Goal: Task Accomplishment & Management: Manage account settings

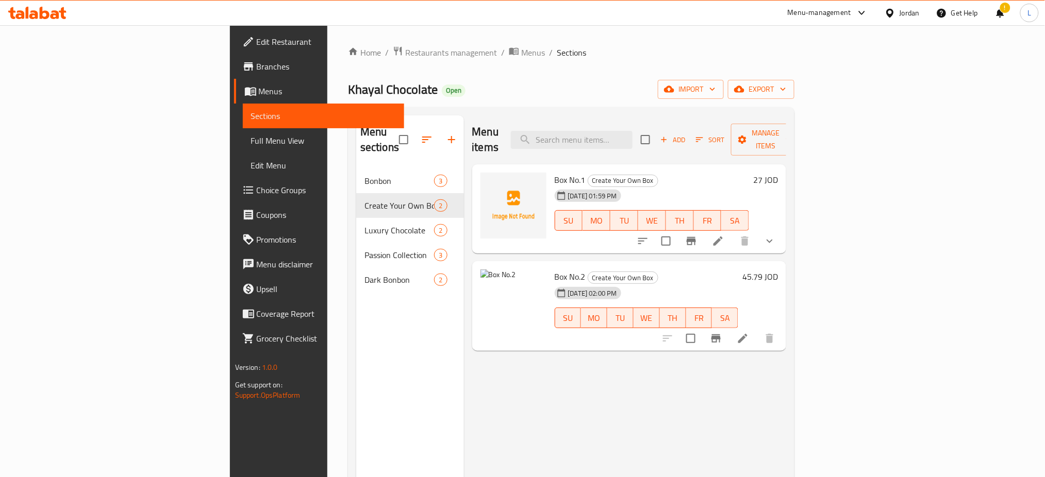
click at [787, 377] on div "Menu items Add Sort Manage items Box No.1 Create Your Own Box 30-09-2025 01:59 …" at bounding box center [625, 353] width 323 height 477
click at [405, 56] on span "Restaurants management" at bounding box center [451, 52] width 92 height 12
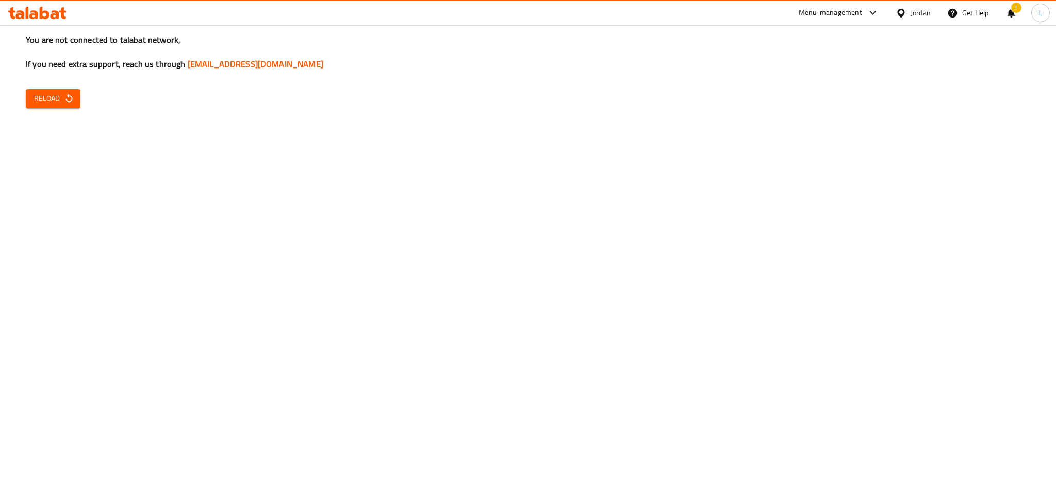
click at [69, 105] on span "Reload" at bounding box center [53, 98] width 38 height 13
drag, startPoint x: 179, startPoint y: 205, endPoint x: 130, endPoint y: 154, distance: 70.7
click at [179, 205] on div "You are not connected to talabat network, If you need extra support, reach us t…" at bounding box center [528, 238] width 1056 height 477
click at [64, 89] on button "Reload" at bounding box center [53, 98] width 55 height 19
drag, startPoint x: 129, startPoint y: 258, endPoint x: 125, endPoint y: 261, distance: 5.6
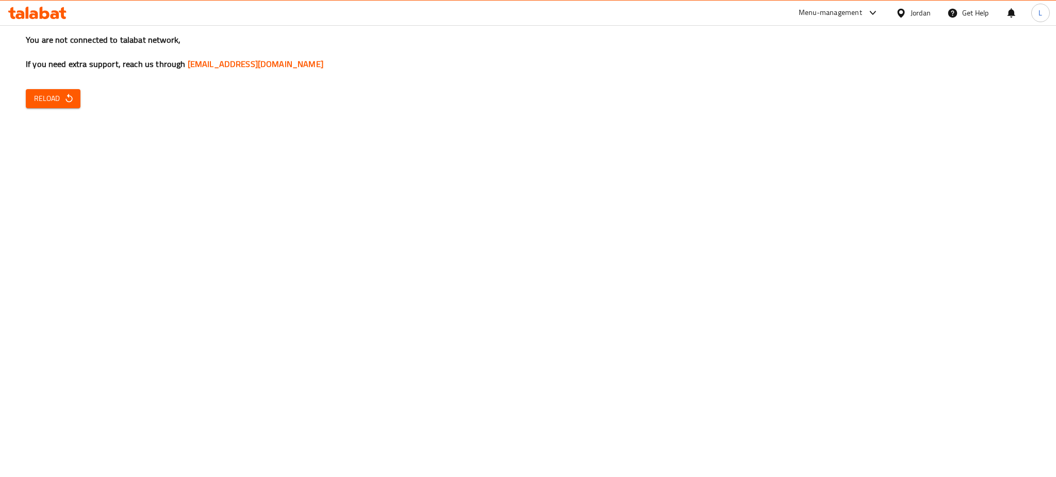
click at [128, 258] on div "You are not connected to talabat network, If you need extra support, reach us t…" at bounding box center [528, 238] width 1056 height 477
click at [44, 93] on span "Reload" at bounding box center [53, 98] width 38 height 13
click at [46, 95] on span "Reload" at bounding box center [53, 98] width 38 height 13
click at [68, 99] on icon "button" at bounding box center [69, 98] width 10 height 10
click at [60, 103] on span "Reload" at bounding box center [53, 98] width 38 height 13
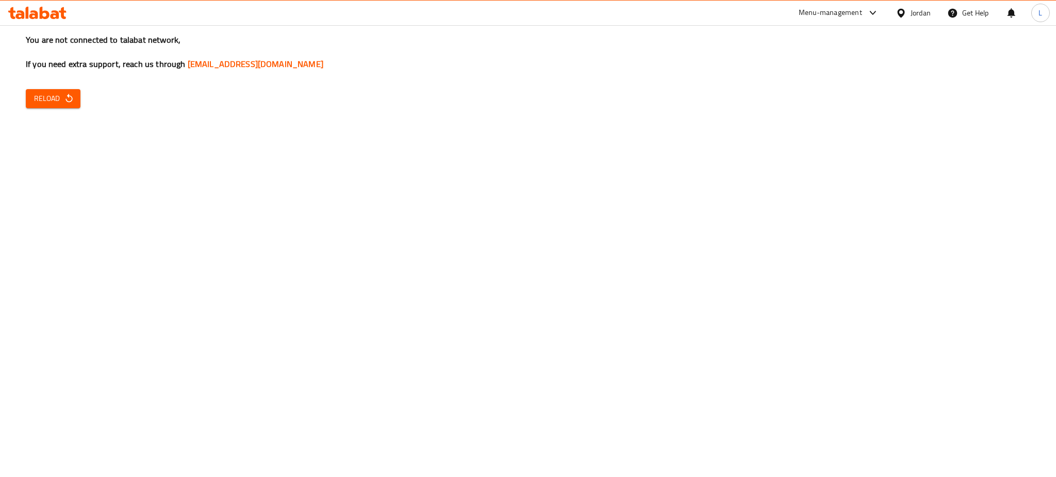
click at [60, 103] on span "Reload" at bounding box center [53, 98] width 38 height 13
click at [38, 97] on span "Reload" at bounding box center [53, 98] width 38 height 13
click at [65, 105] on span "Reload" at bounding box center [53, 98] width 38 height 13
click at [19, 81] on div "You are not connected to talabat network, If you need extra support, reach us t…" at bounding box center [528, 238] width 1056 height 477
click at [48, 102] on span "Reload" at bounding box center [53, 98] width 38 height 13
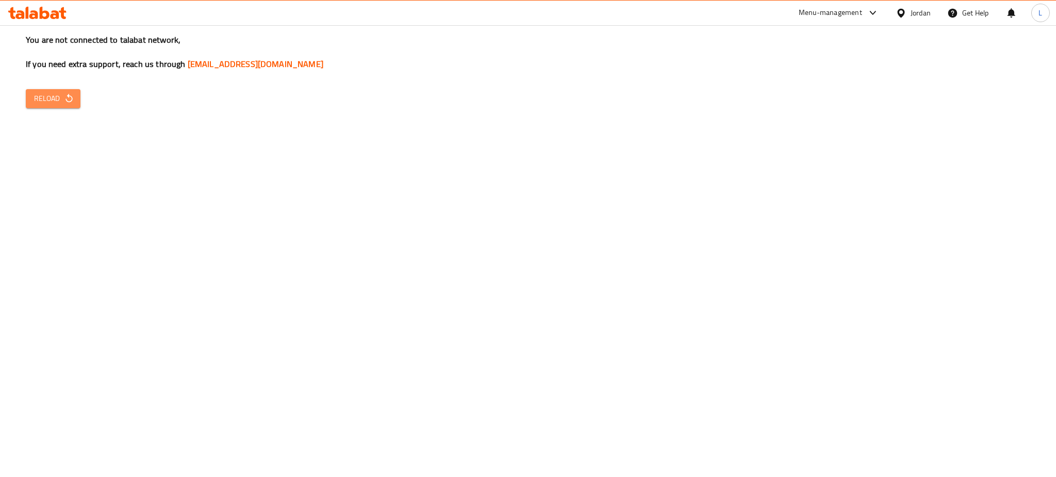
click at [70, 108] on button "Reload" at bounding box center [53, 98] width 55 height 19
click at [59, 106] on button "Reload" at bounding box center [53, 98] width 55 height 19
click at [30, 101] on button "Reload" at bounding box center [53, 98] width 55 height 19
click at [70, 95] on icon "button" at bounding box center [69, 98] width 10 height 10
click at [70, 99] on icon "button" at bounding box center [69, 98] width 10 height 10
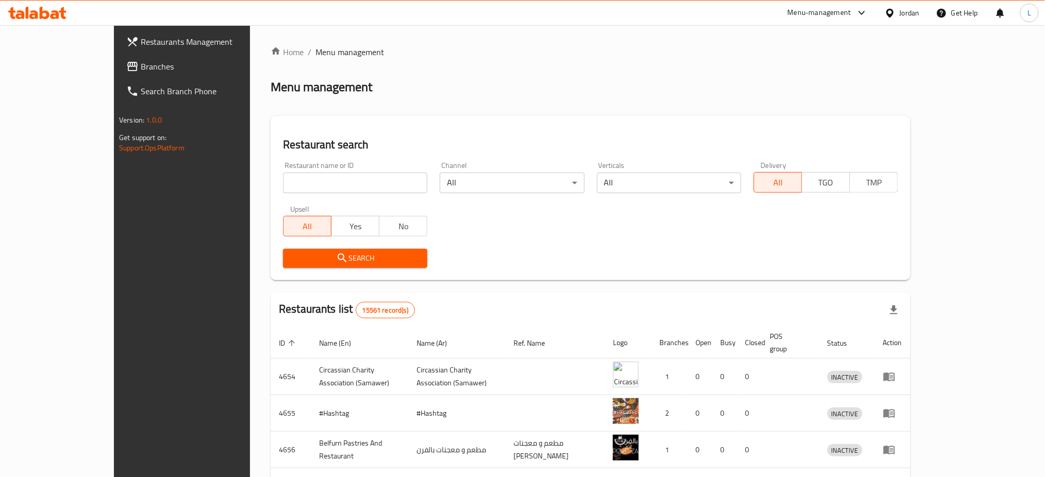
click at [283, 191] on input "search" at bounding box center [355, 183] width 144 height 21
type input "marouf"
click at [299, 265] on button "Search" at bounding box center [355, 258] width 144 height 19
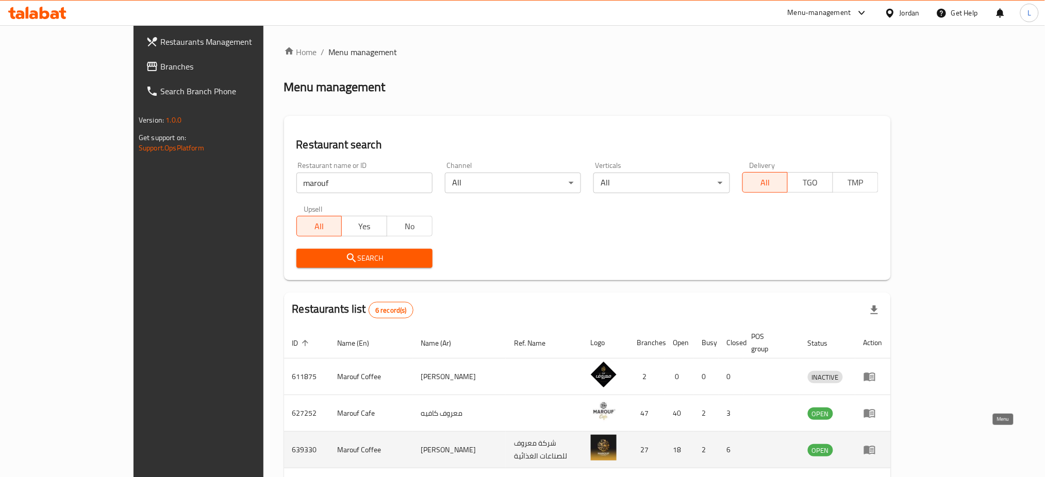
click at [876, 444] on icon "enhanced table" at bounding box center [869, 450] width 12 height 12
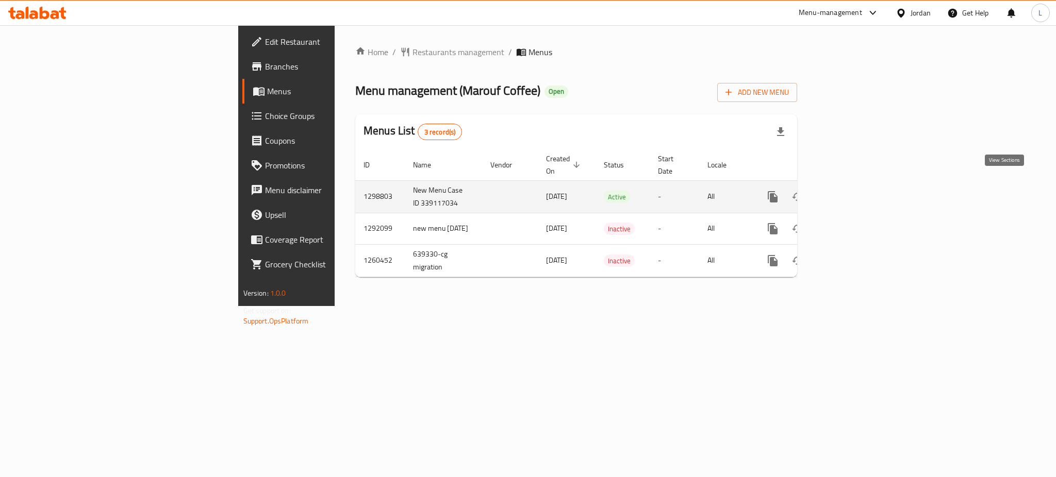
click at [852, 192] on icon "enhanced table" at bounding box center [846, 196] width 9 height 9
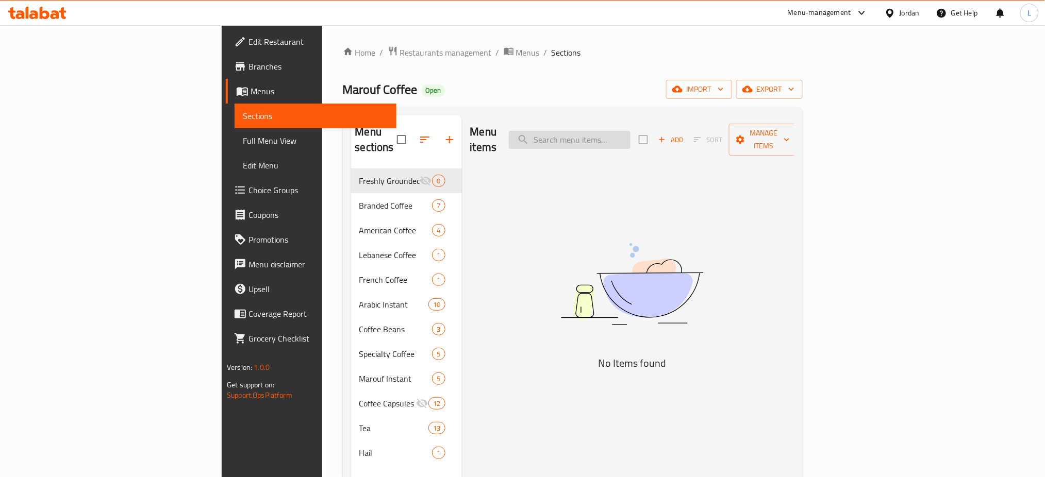
click at [630, 134] on input "search" at bounding box center [570, 140] width 122 height 18
paste input "Medium Turkish Coffee"
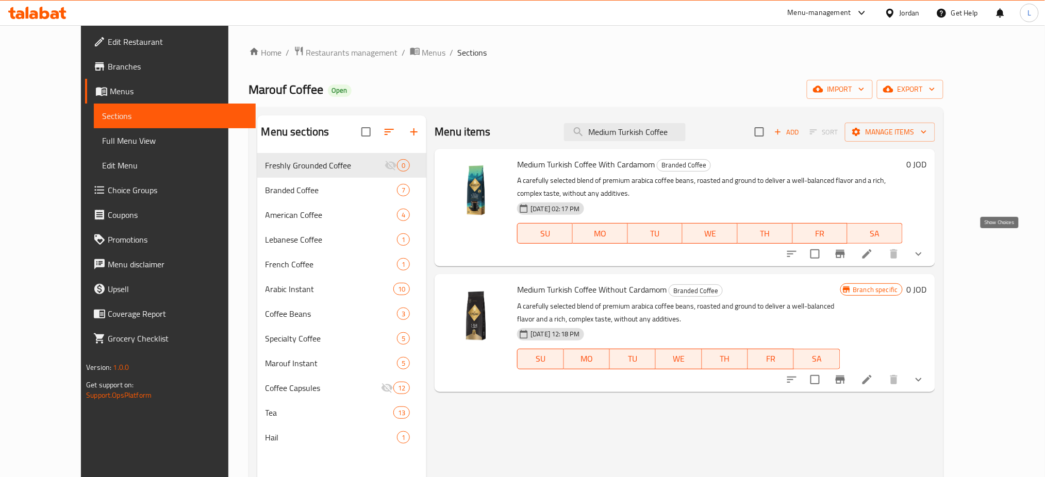
type input "Medium Turkish Coffee"
click at [925, 248] on icon "show more" at bounding box center [918, 254] width 12 height 12
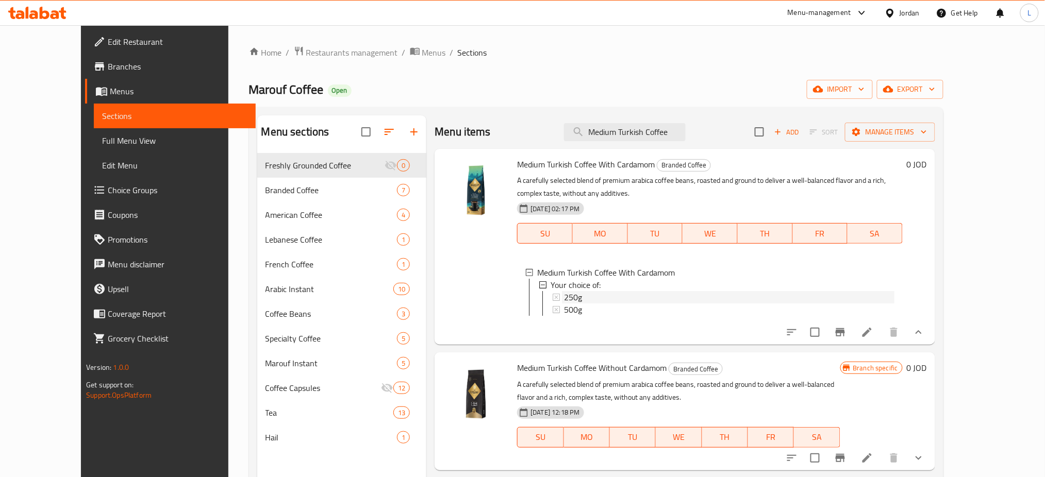
click at [564, 291] on span "250g" at bounding box center [573, 297] width 18 height 12
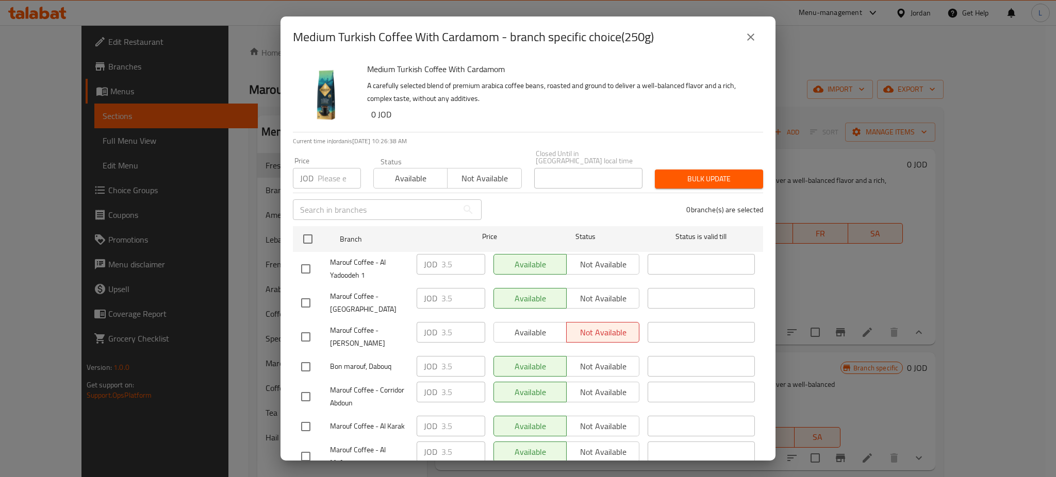
drag, startPoint x: 320, startPoint y: 165, endPoint x: 314, endPoint y: 159, distance: 8.1
click at [319, 168] on input "number" at bounding box center [339, 178] width 43 height 21
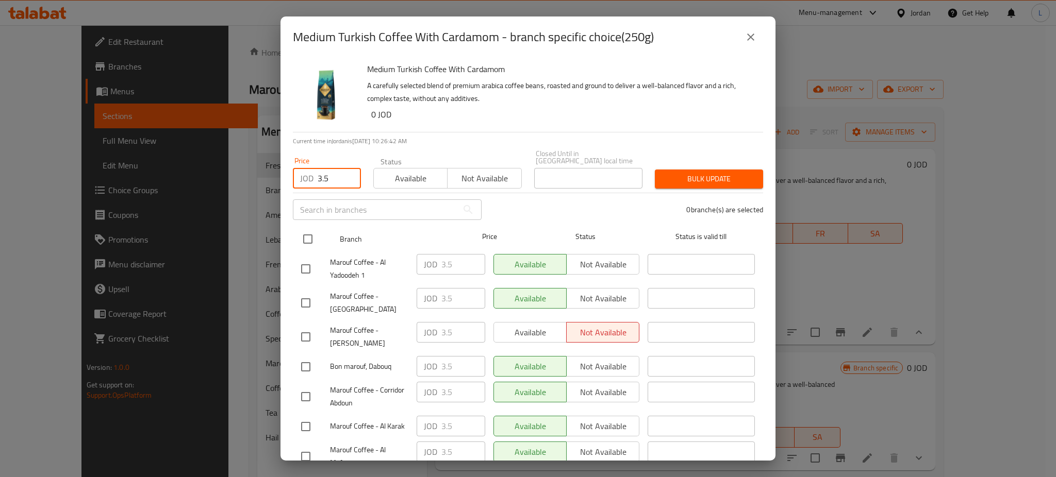
type input "3.5"
click at [309, 234] on input "checkbox" at bounding box center [308, 239] width 22 height 22
checkbox input "true"
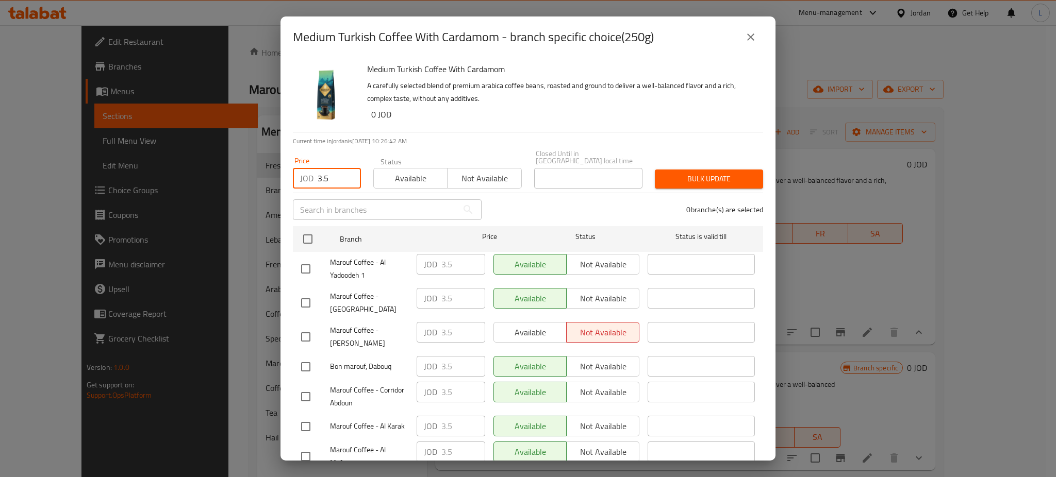
checkbox input "true"
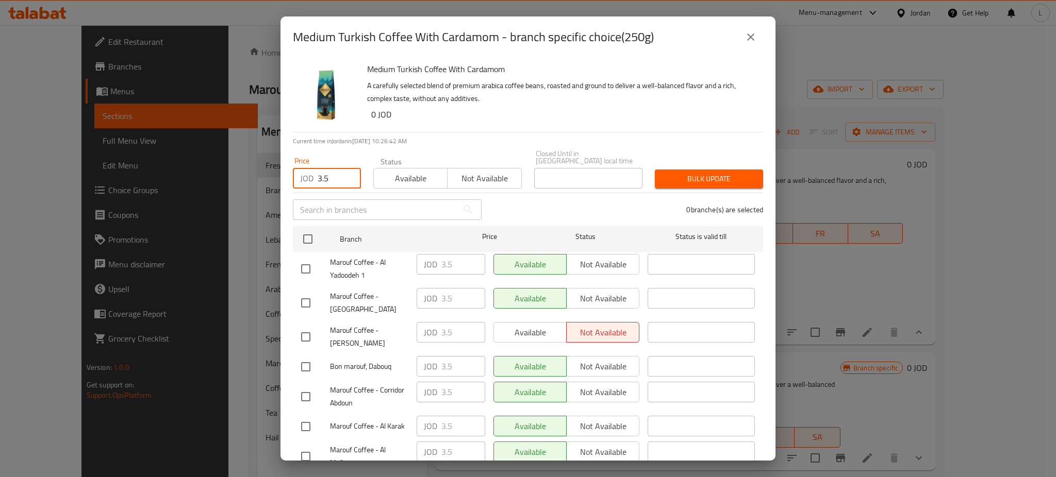
checkbox input "true"
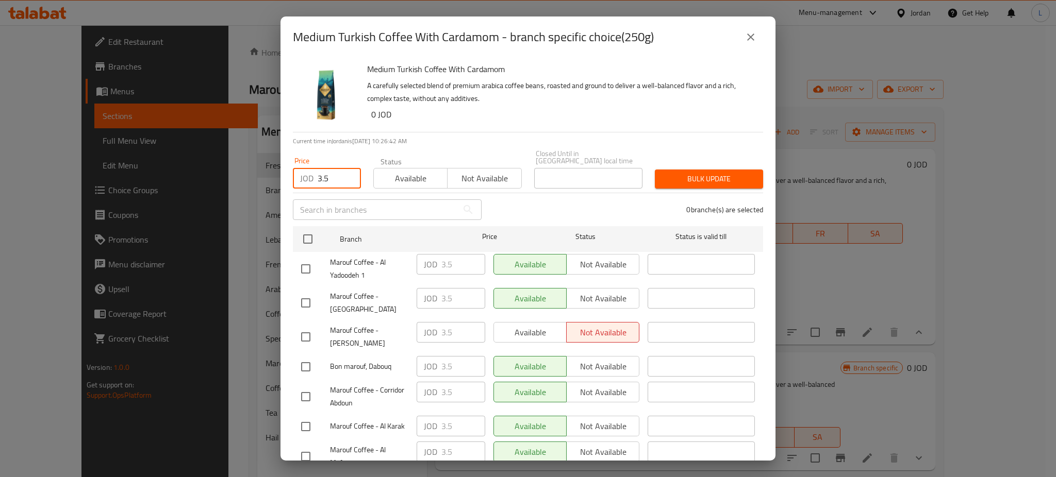
checkbox input "true"
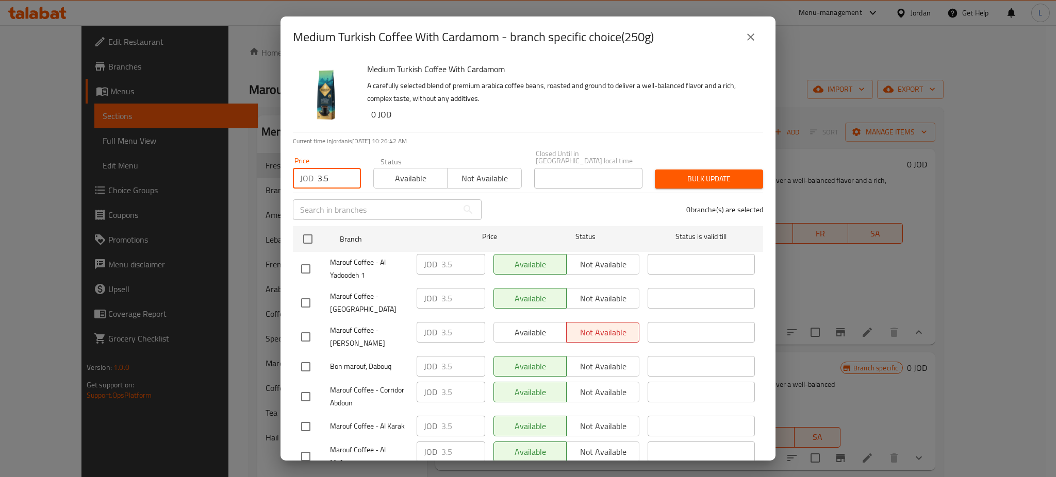
checkbox input "true"
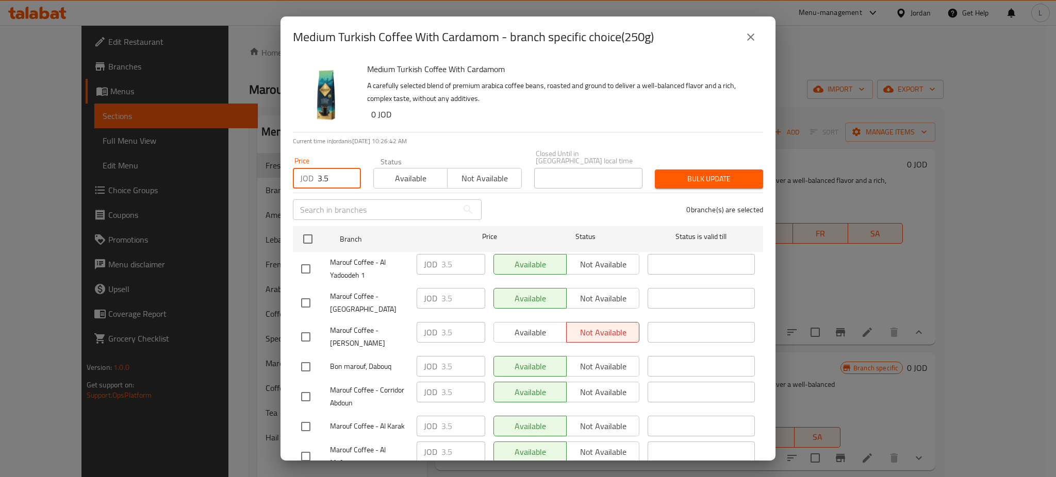
checkbox input "true"
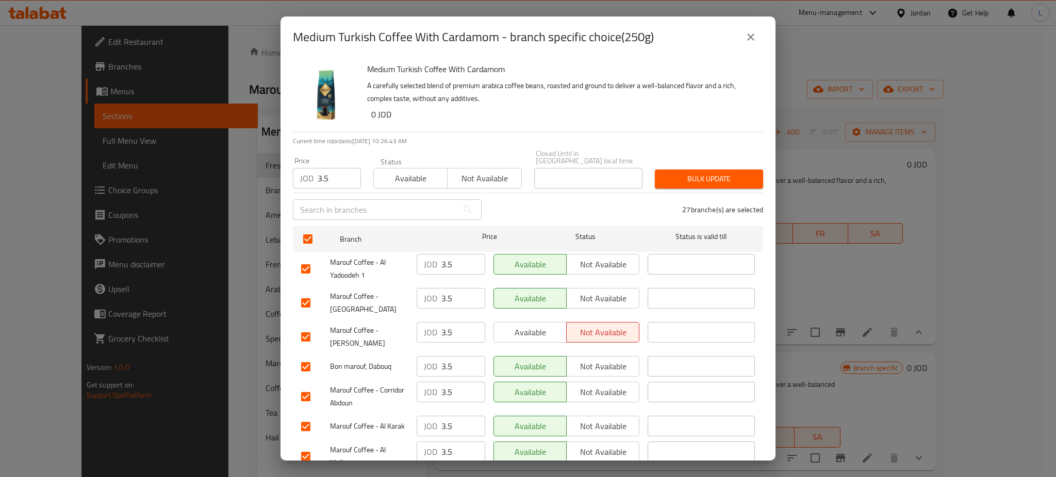
click at [403, 181] on div "Status Available Not available" at bounding box center [447, 173] width 161 height 43
click at [405, 174] on span "Available" at bounding box center [410, 178] width 65 height 15
click at [734, 173] on span "Bulk update" at bounding box center [709, 179] width 92 height 13
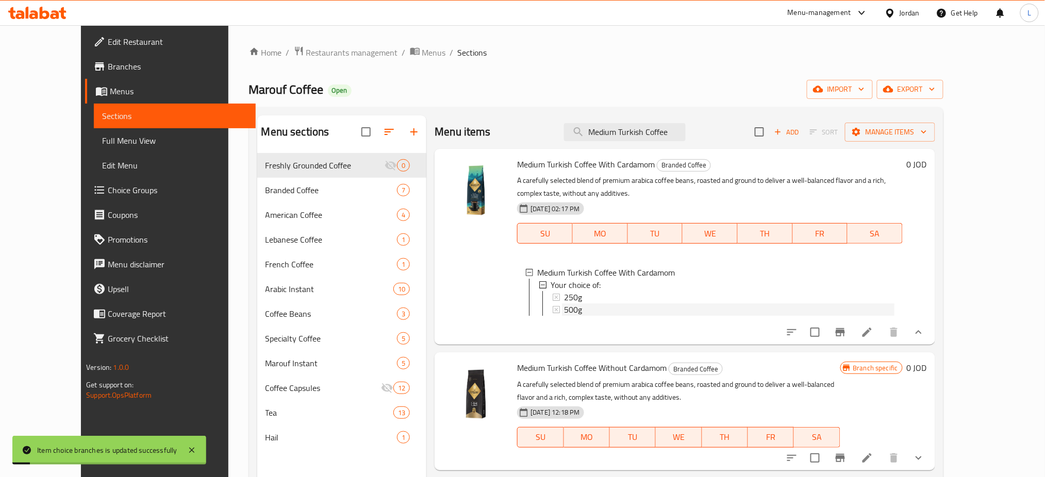
click at [564, 304] on span "500g" at bounding box center [573, 310] width 18 height 12
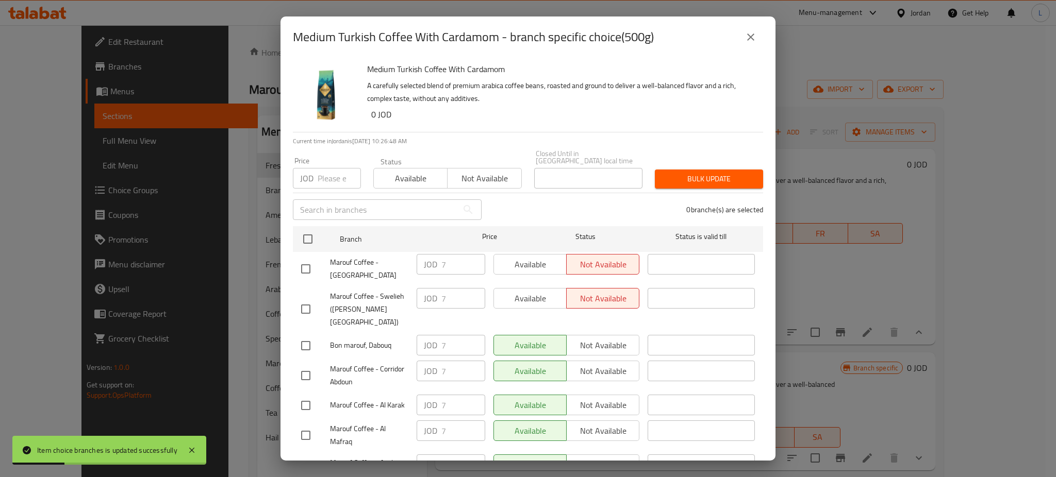
click at [330, 170] on input "number" at bounding box center [339, 178] width 43 height 21
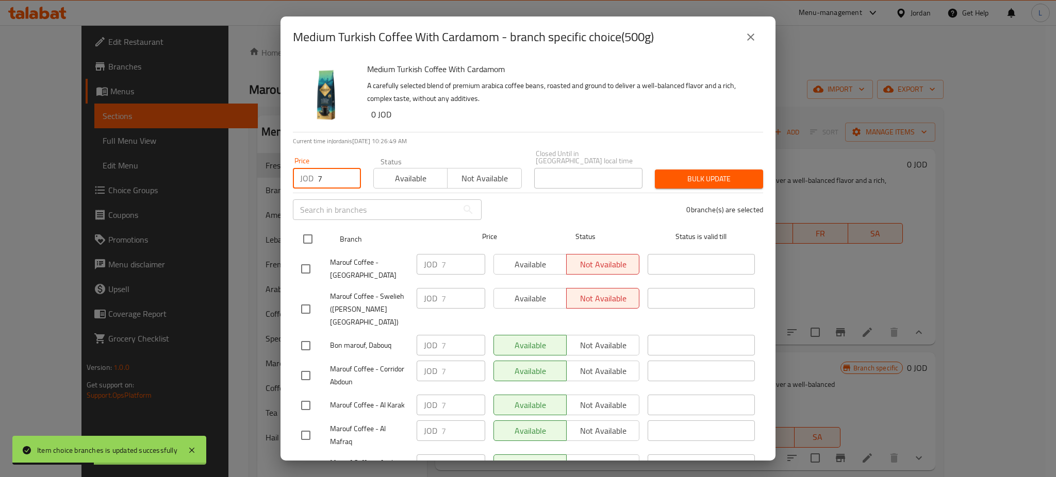
type input "7"
click at [308, 232] on input "checkbox" at bounding box center [308, 239] width 22 height 22
checkbox input "true"
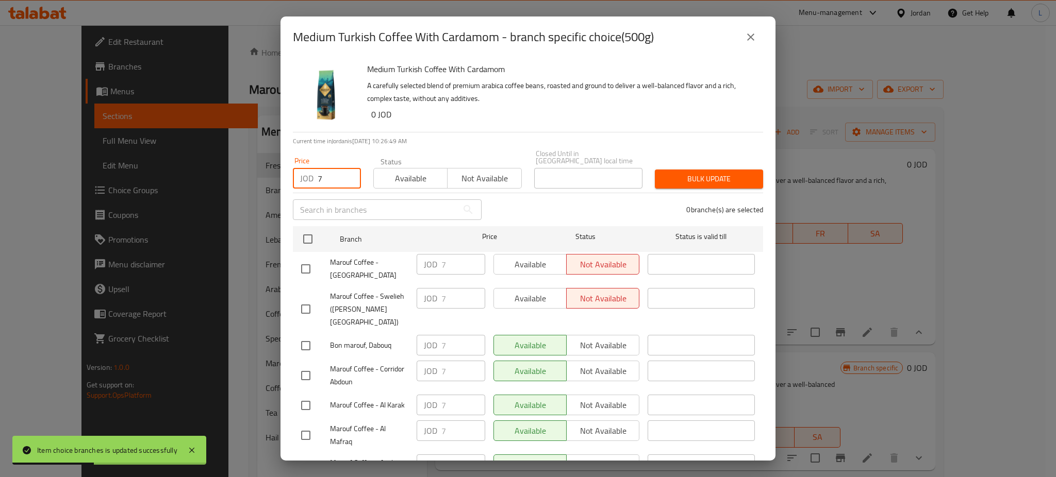
checkbox input "true"
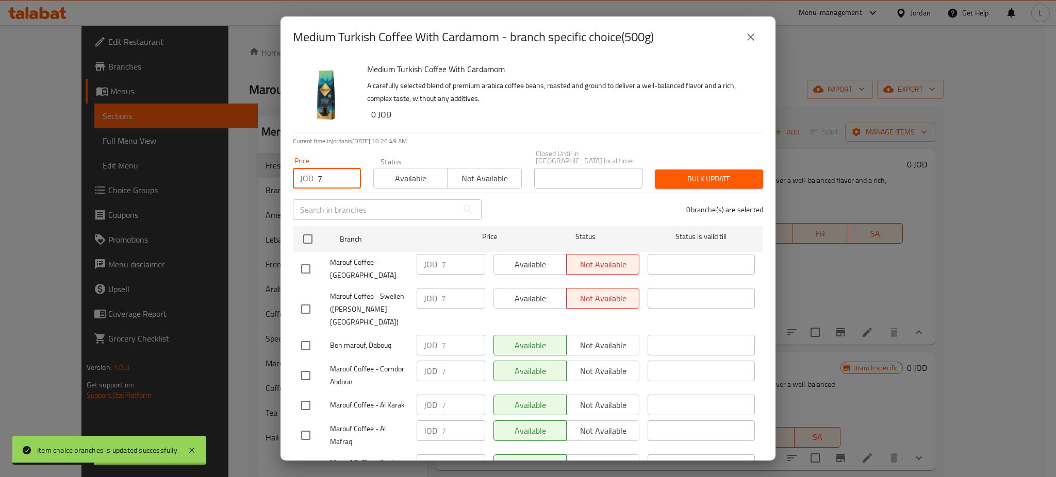
checkbox input "true"
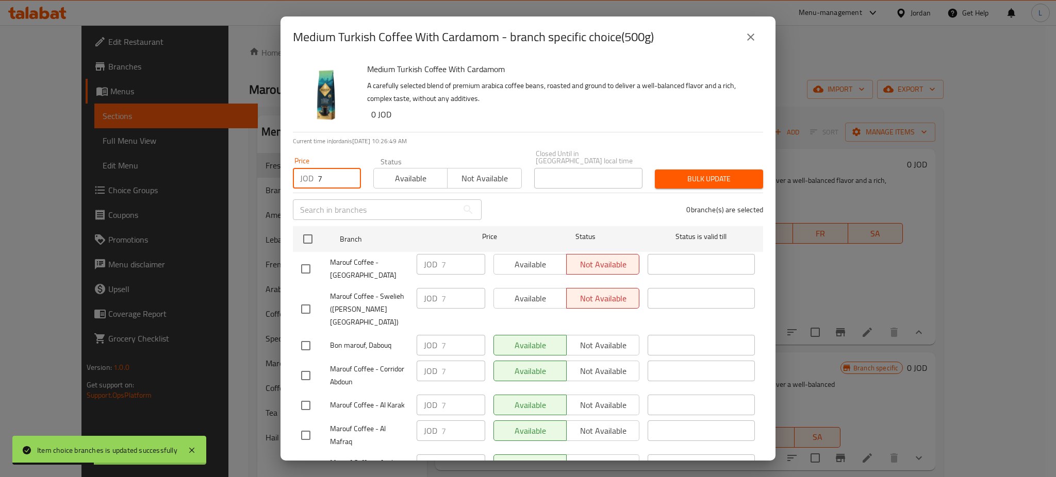
checkbox input "true"
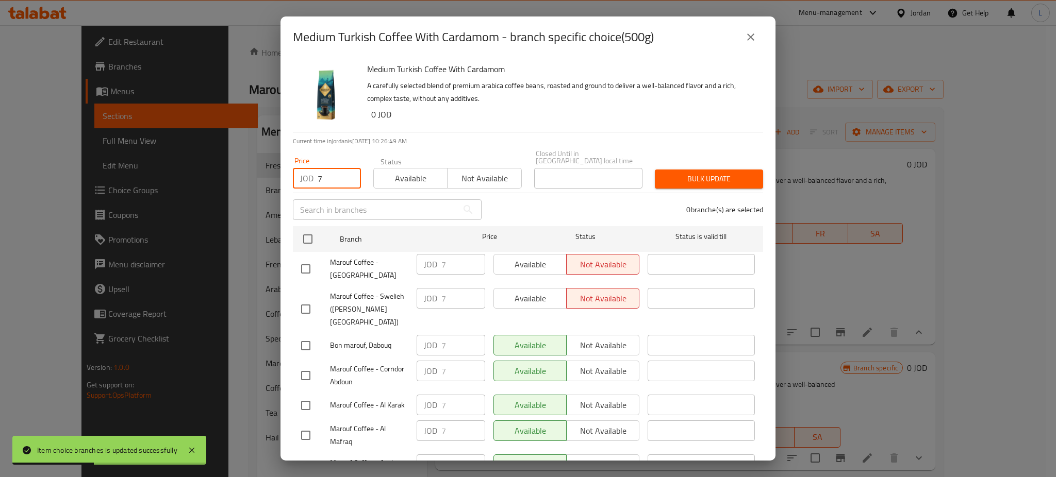
checkbox input "true"
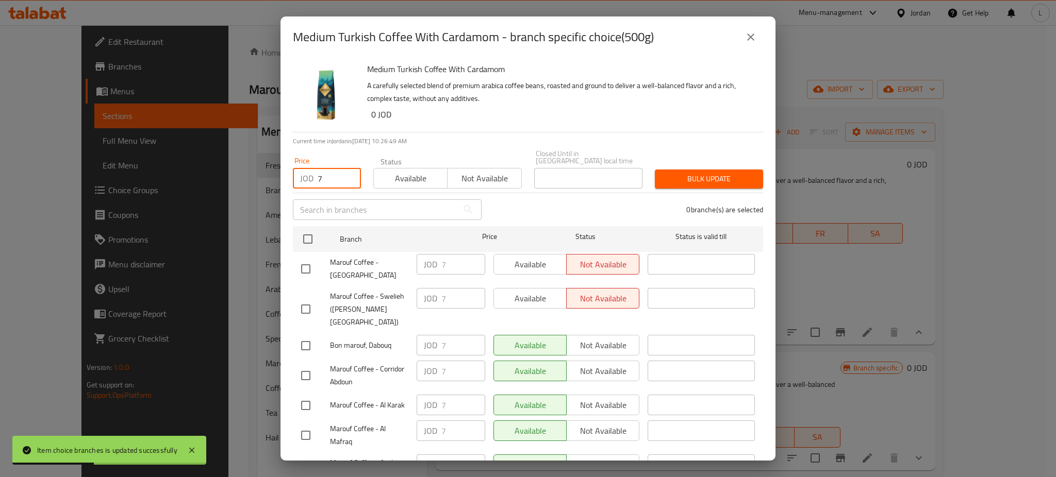
checkbox input "true"
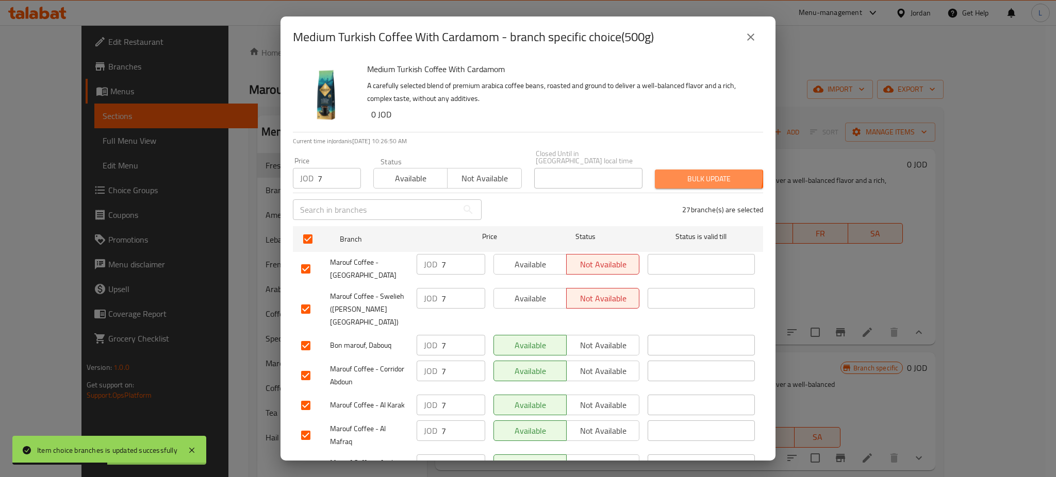
click at [695, 173] on span "Bulk update" at bounding box center [709, 179] width 92 height 13
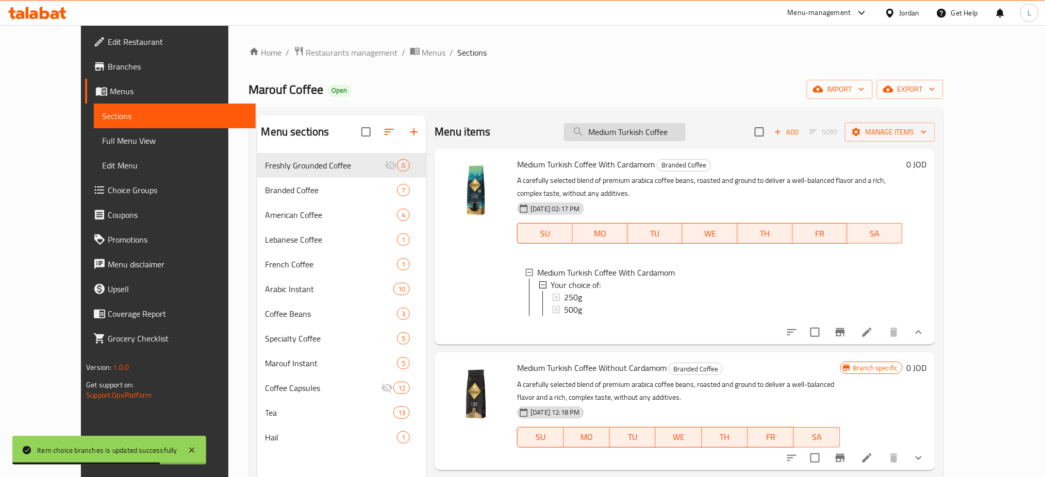
click at [659, 132] on input "Medium Turkish Coffee" at bounding box center [625, 132] width 122 height 18
click at [658, 132] on input "Medium Turkish Coffee" at bounding box center [625, 132] width 122 height 18
click at [655, 131] on input "Medium Turkish Coffee" at bounding box center [625, 132] width 122 height 18
paste input "French c"
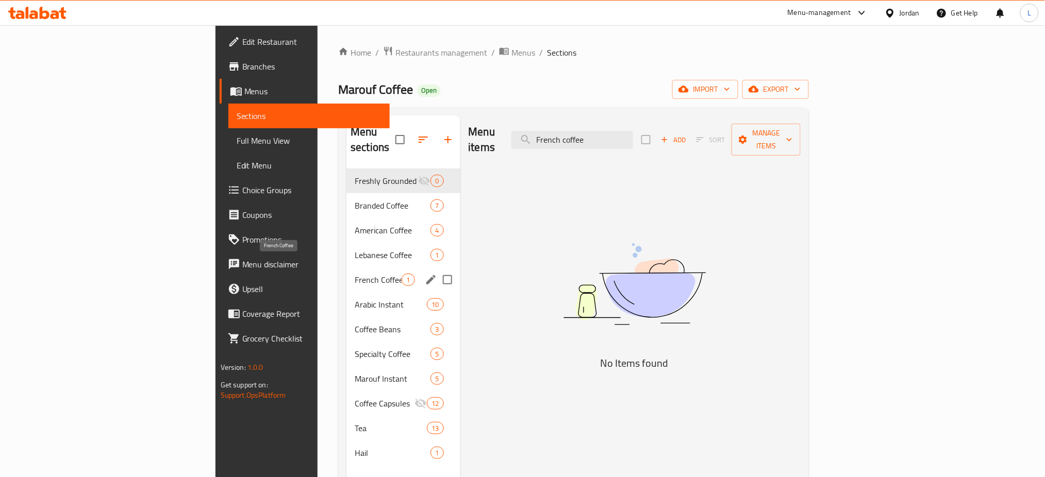
type input "French coffee"
click at [355, 274] on span "French Coffee" at bounding box center [378, 280] width 47 height 12
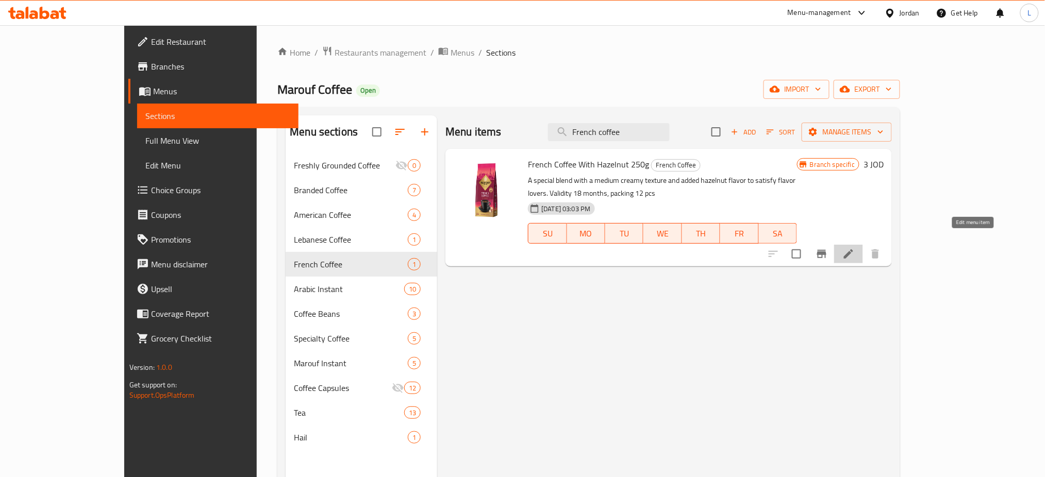
click at [855, 248] on icon at bounding box center [848, 254] width 12 height 12
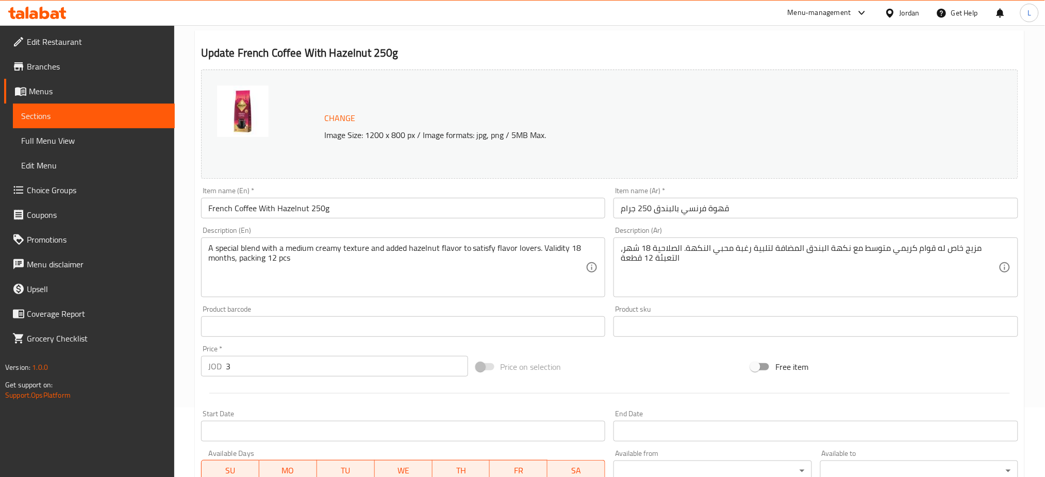
scroll to position [137, 0]
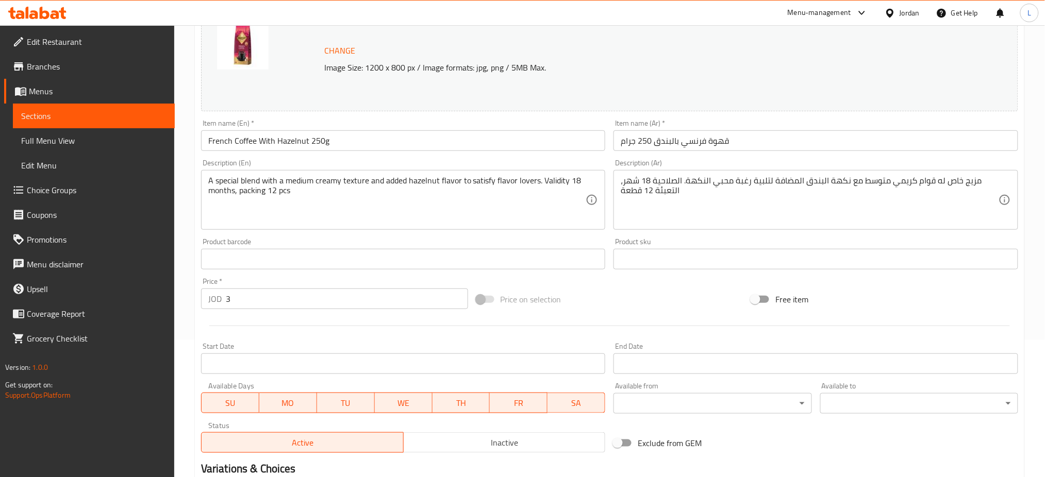
click at [241, 296] on input "3" at bounding box center [347, 299] width 242 height 21
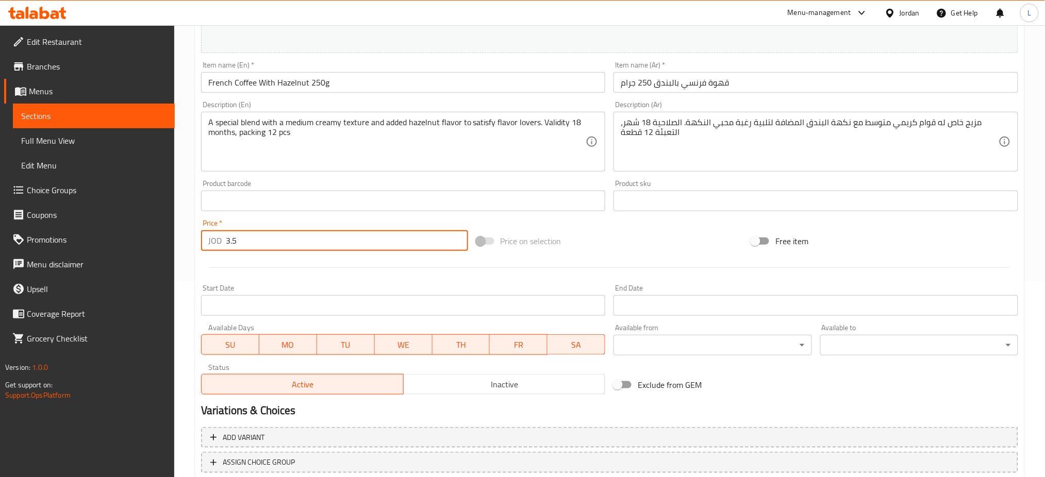
scroll to position [264, 0]
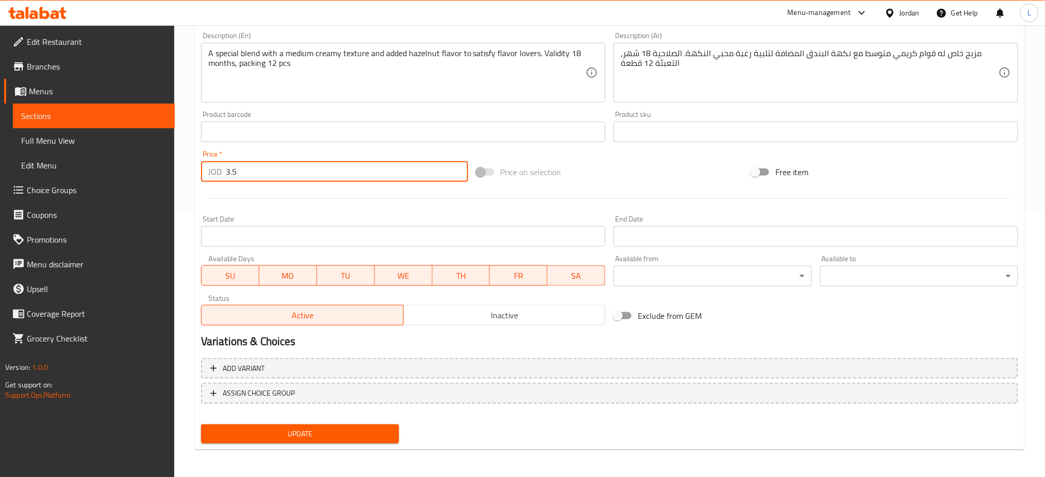
type input "3.5"
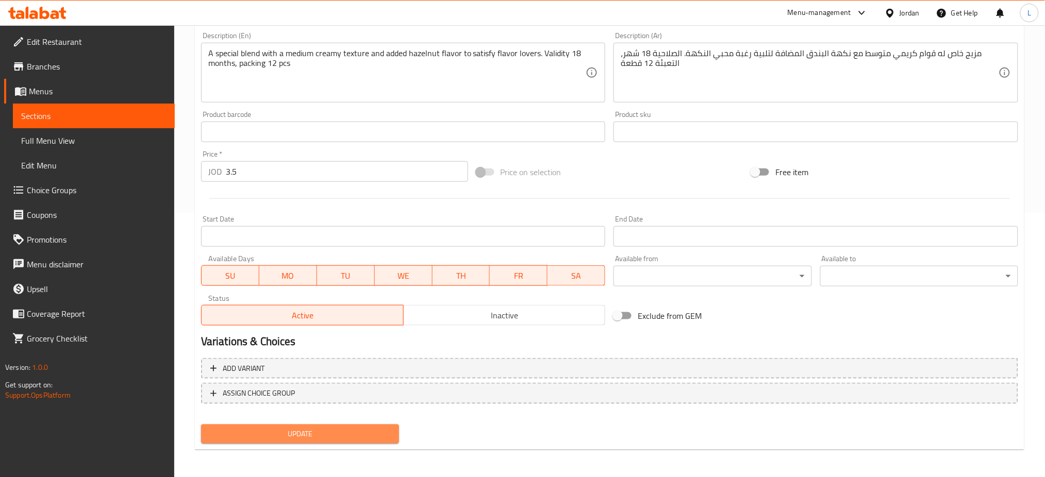
click at [337, 425] on button "Update" at bounding box center [300, 434] width 198 height 19
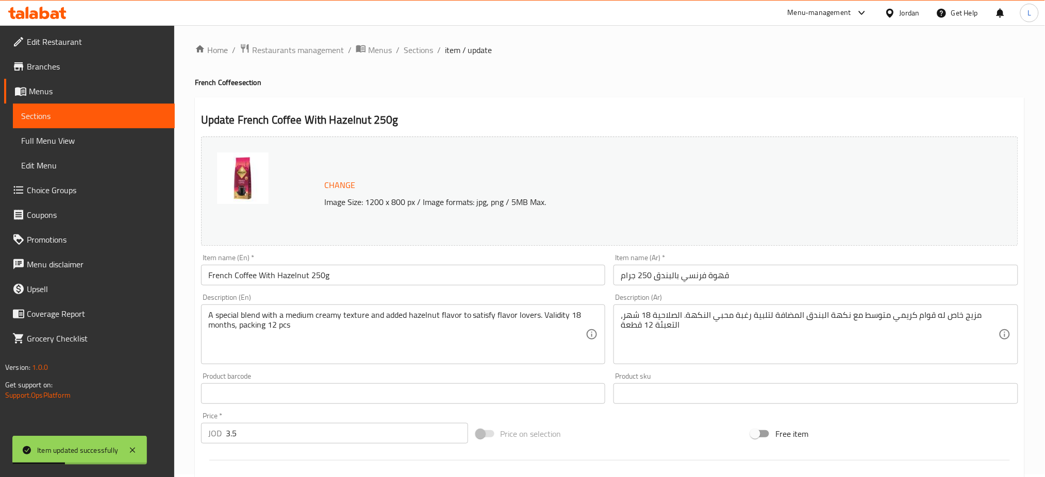
scroll to position [0, 0]
click at [421, 53] on span "Sections" at bounding box center [418, 52] width 29 height 12
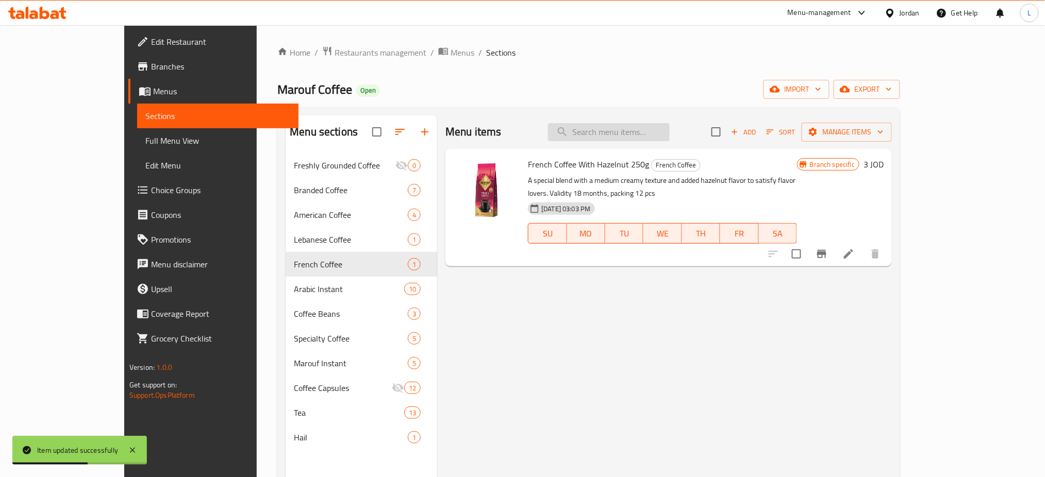
click at [630, 131] on input "search" at bounding box center [609, 132] width 122 height 18
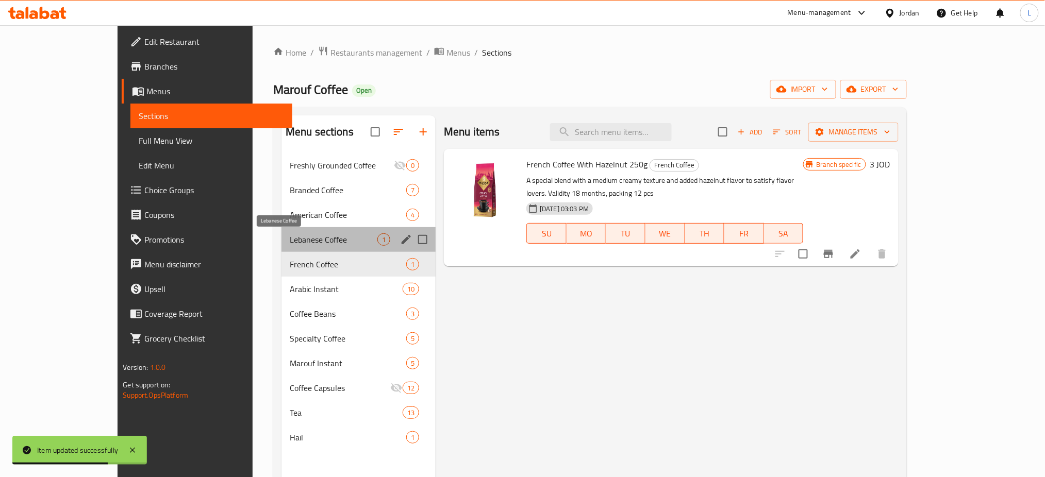
click at [313, 240] on span "Lebanese Coffee" at bounding box center [334, 240] width 88 height 12
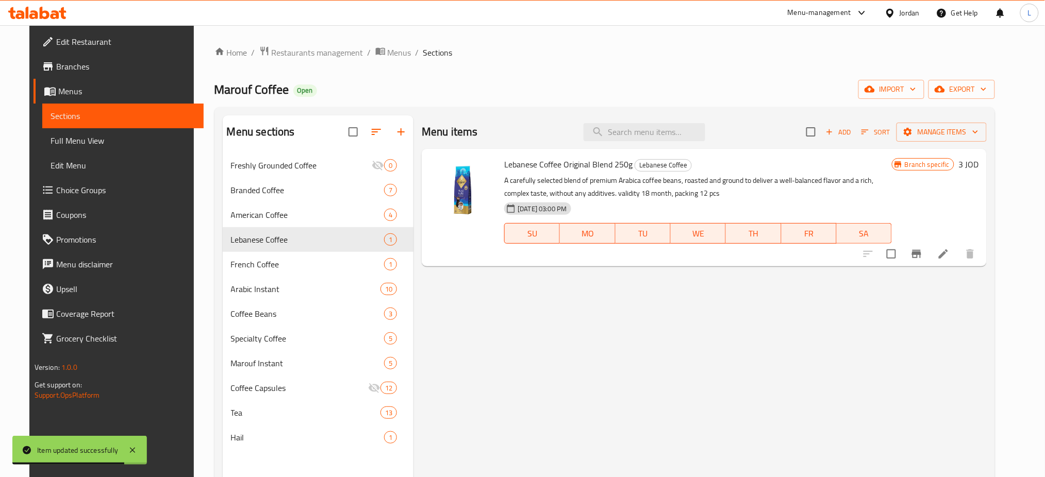
click at [948, 258] on icon at bounding box center [943, 253] width 9 height 9
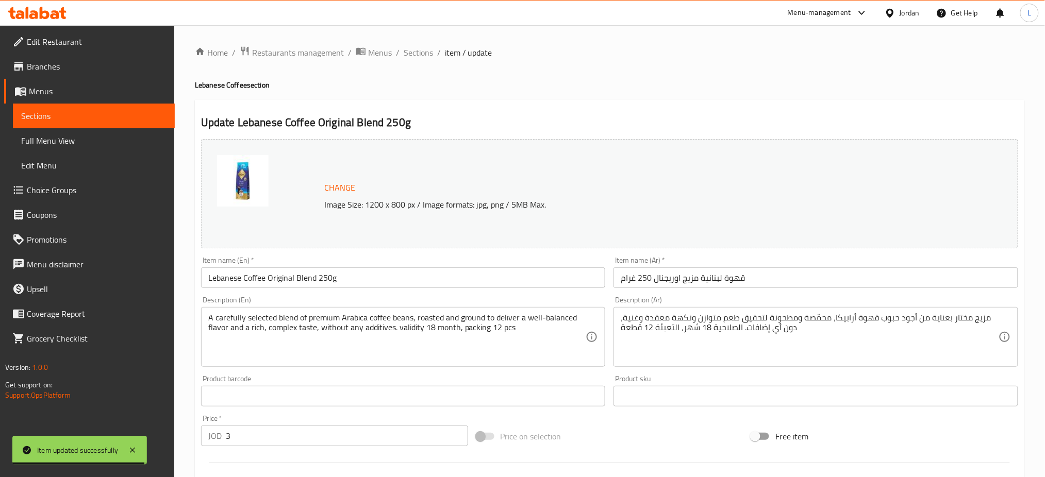
click at [271, 431] on input "3" at bounding box center [347, 436] width 242 height 21
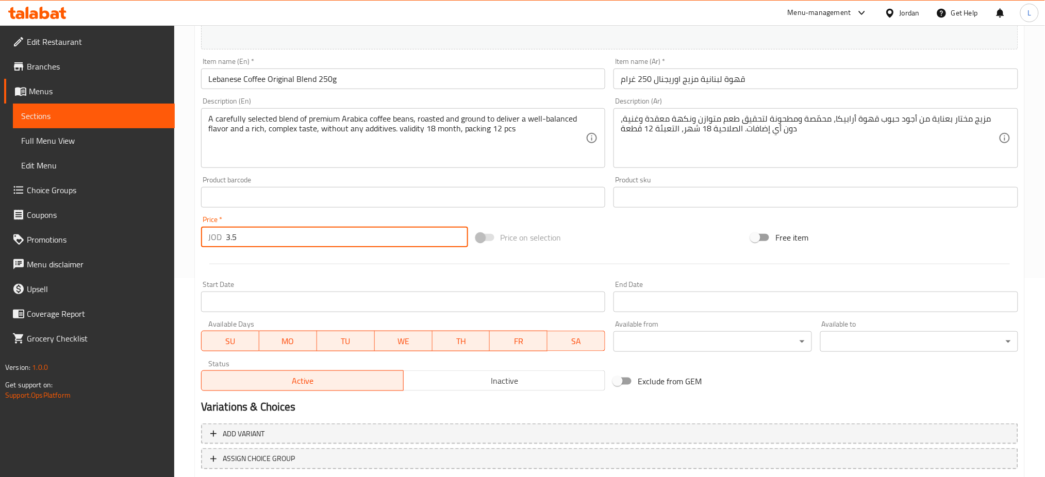
scroll to position [264, 0]
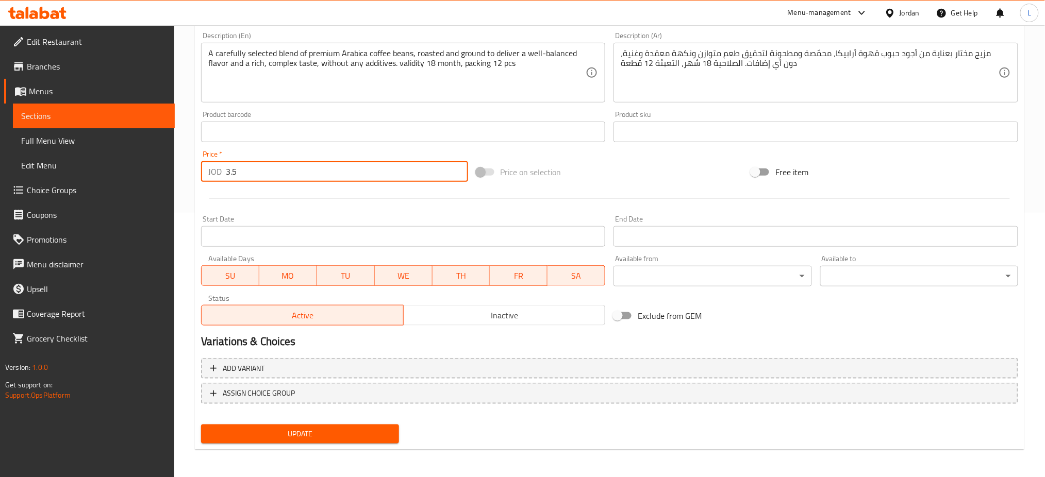
type input "3.5"
click at [316, 440] on button "Update" at bounding box center [300, 434] width 198 height 19
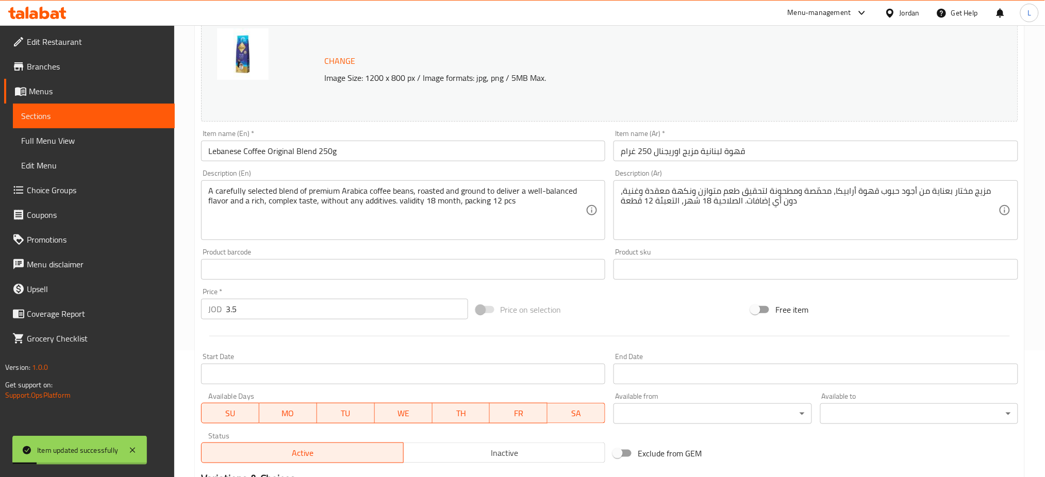
scroll to position [0, 0]
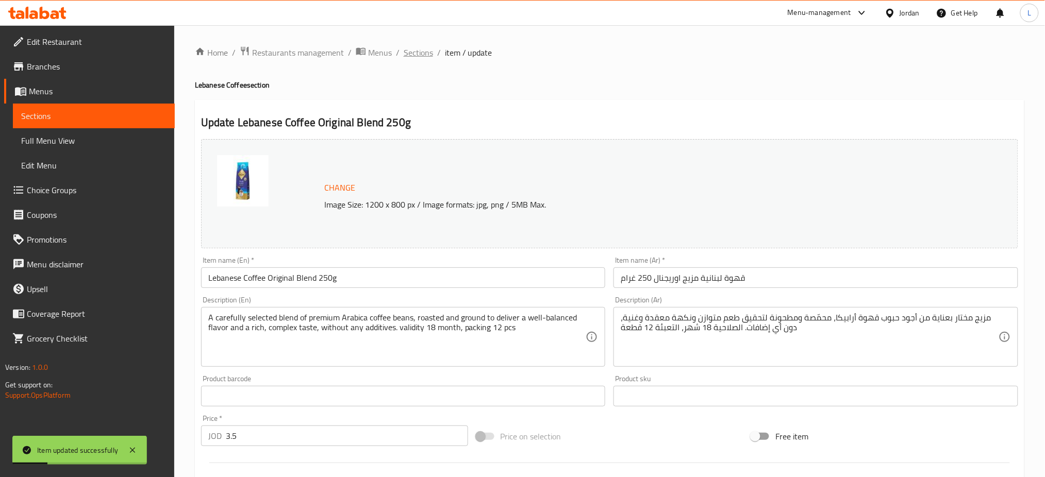
click at [427, 54] on span "Sections" at bounding box center [418, 52] width 29 height 12
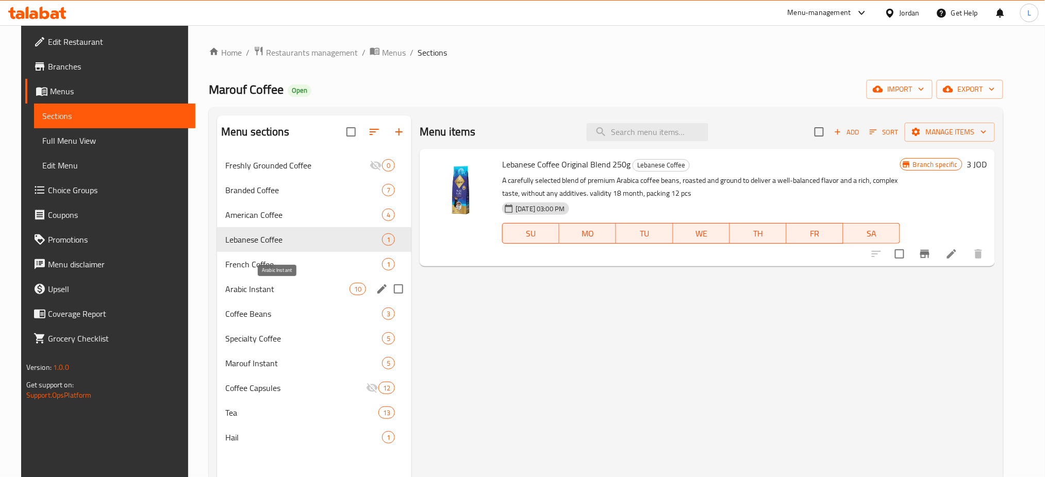
click at [298, 284] on span "Arabic Instant" at bounding box center [287, 289] width 124 height 12
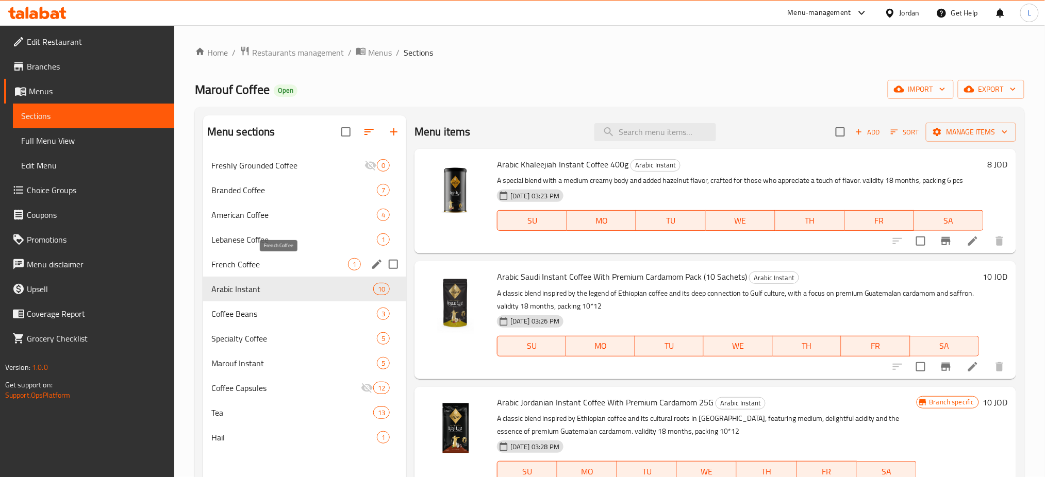
click at [296, 259] on span "French Coffee" at bounding box center [279, 264] width 137 height 12
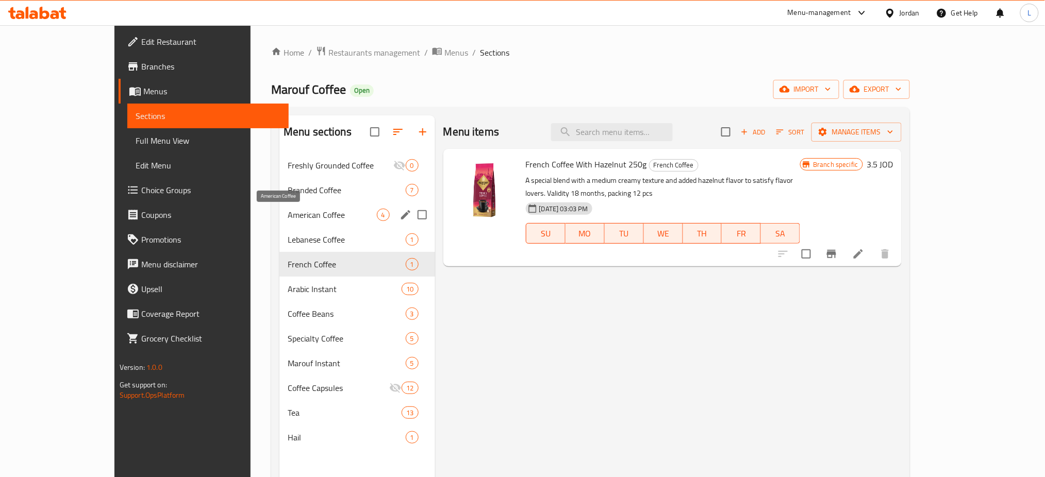
click at [299, 212] on span "American Coffee" at bounding box center [332, 215] width 89 height 12
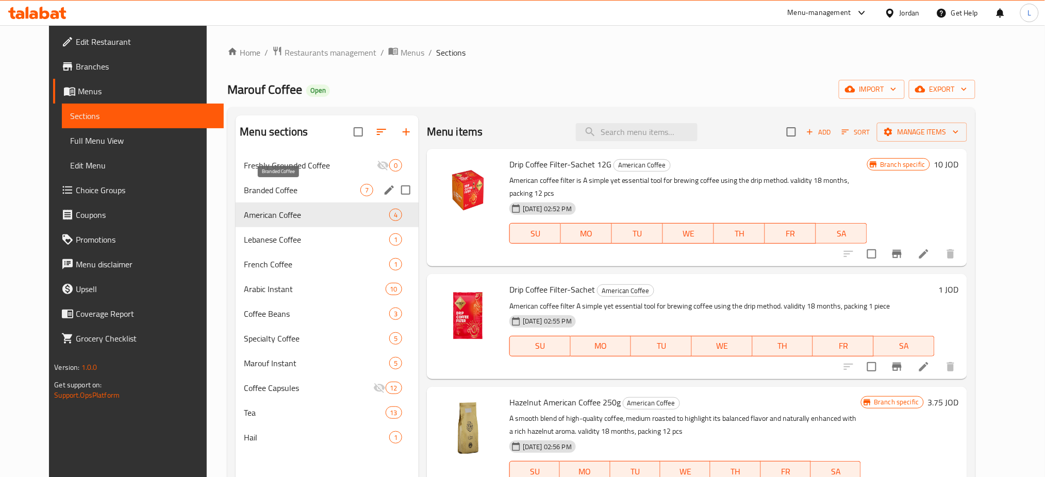
click at [268, 193] on span "Branded Coffee" at bounding box center [302, 190] width 116 height 12
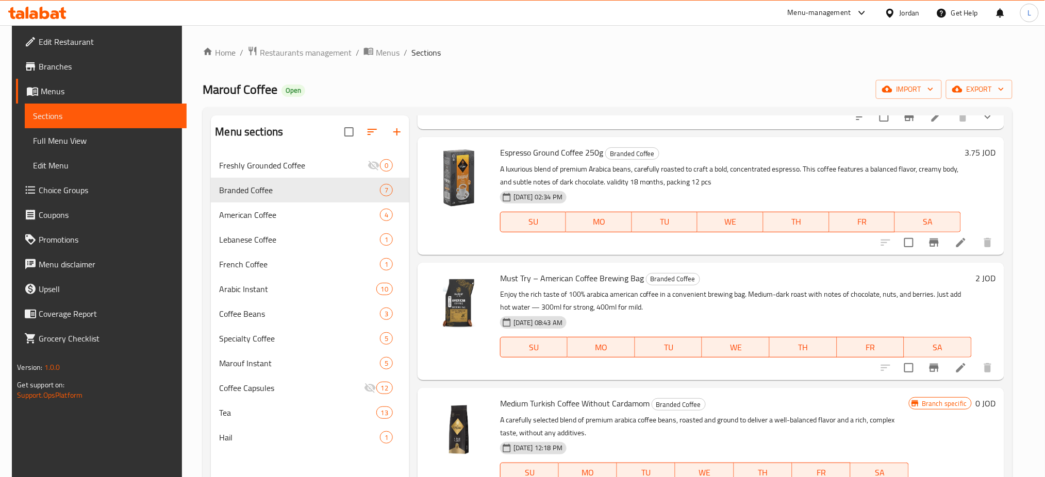
scroll to position [69, 0]
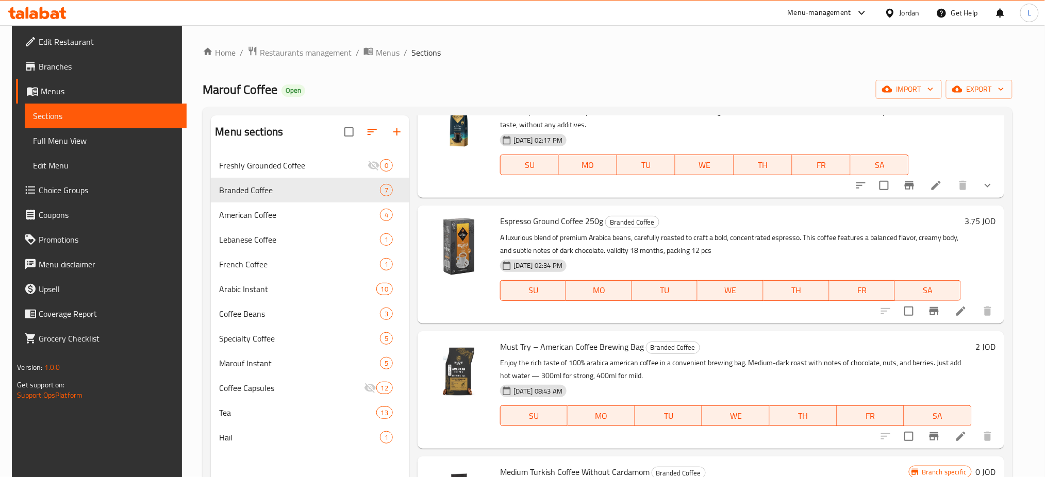
click at [990, 188] on icon "show more" at bounding box center [987, 185] width 12 height 12
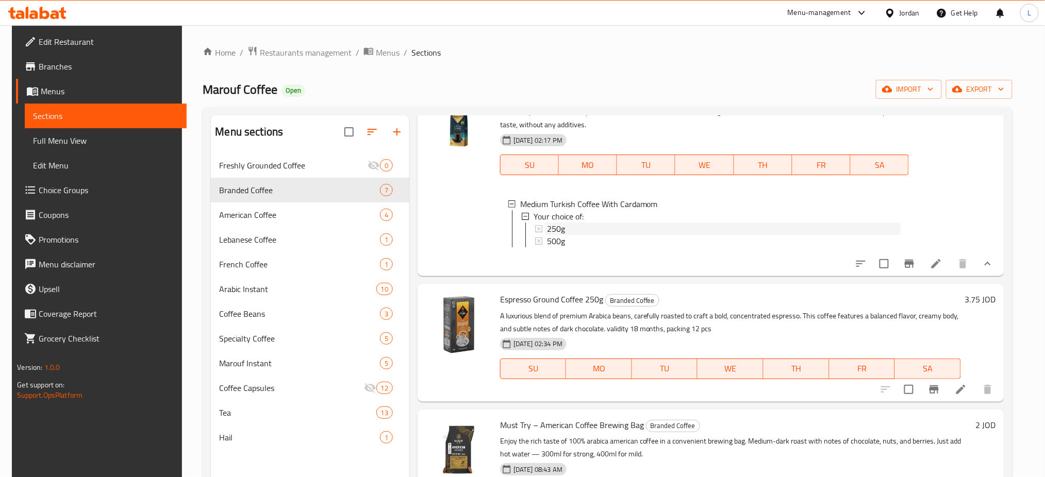
click at [547, 225] on span "250g" at bounding box center [556, 229] width 18 height 12
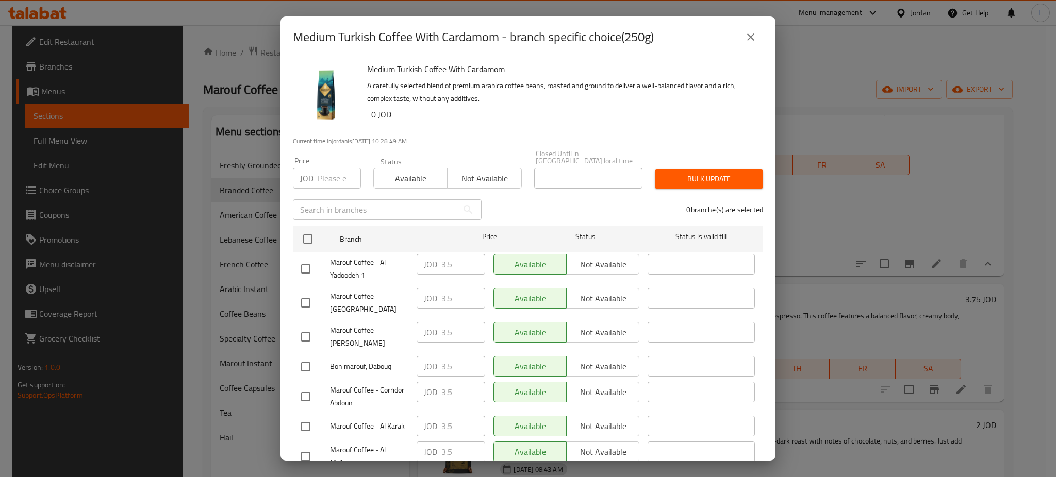
click at [746, 25] on button "close" at bounding box center [750, 37] width 25 height 25
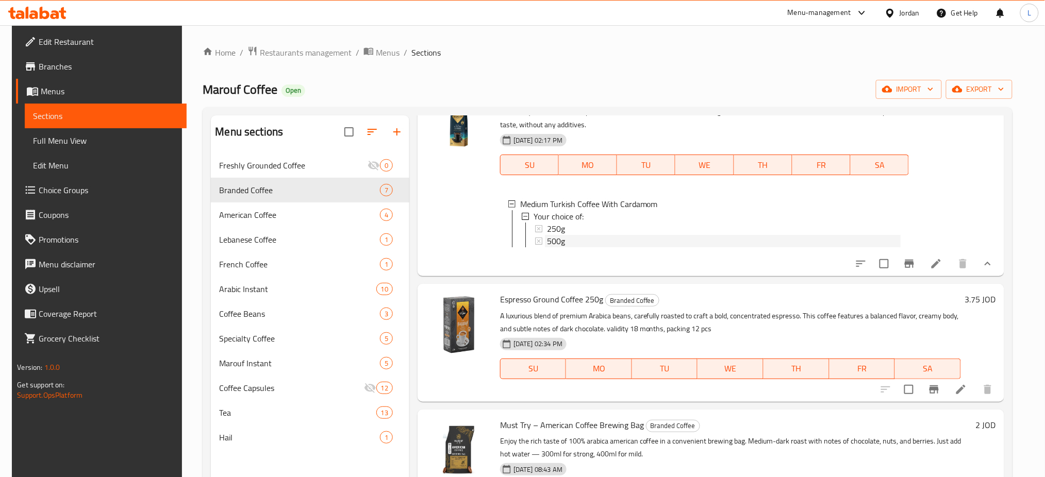
click at [554, 235] on span "500g" at bounding box center [556, 241] width 18 height 12
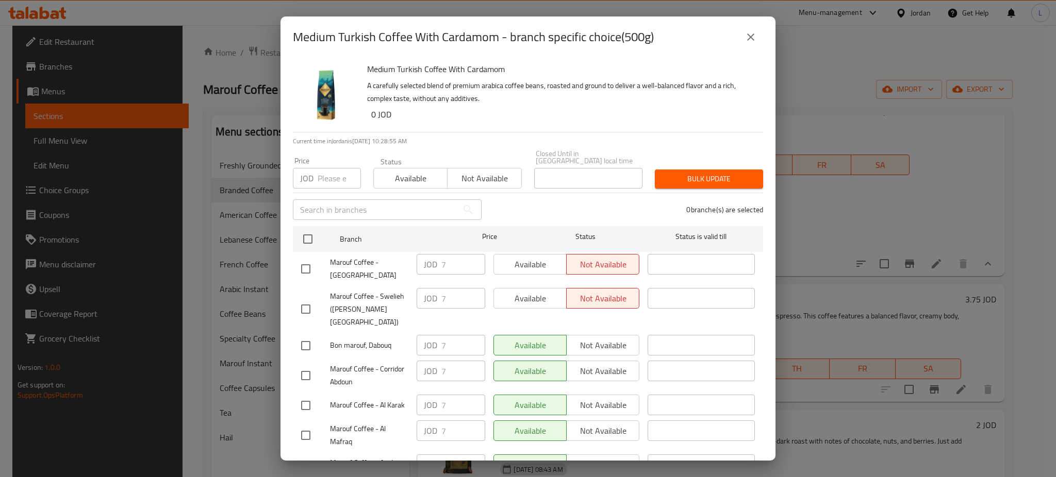
click at [749, 31] on icon "close" at bounding box center [750, 37] width 12 height 12
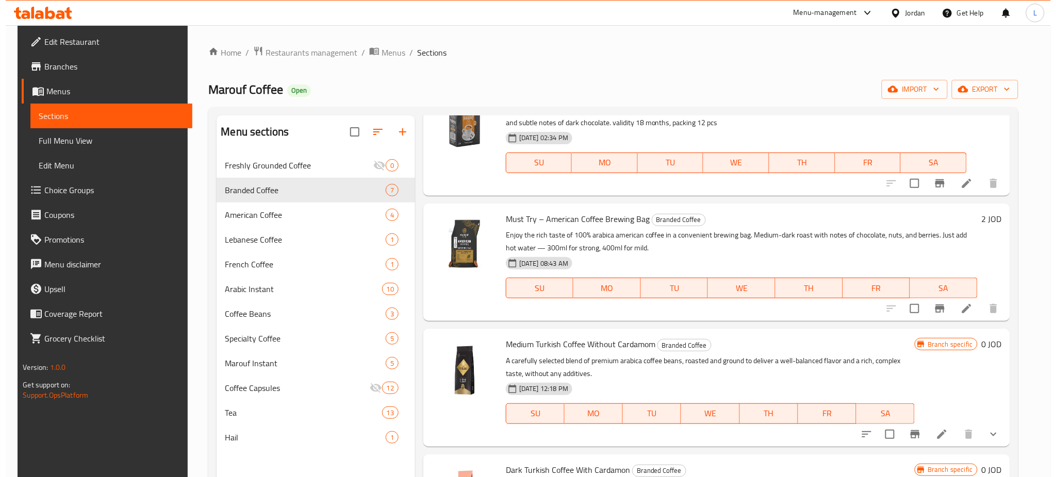
scroll to position [343, 0]
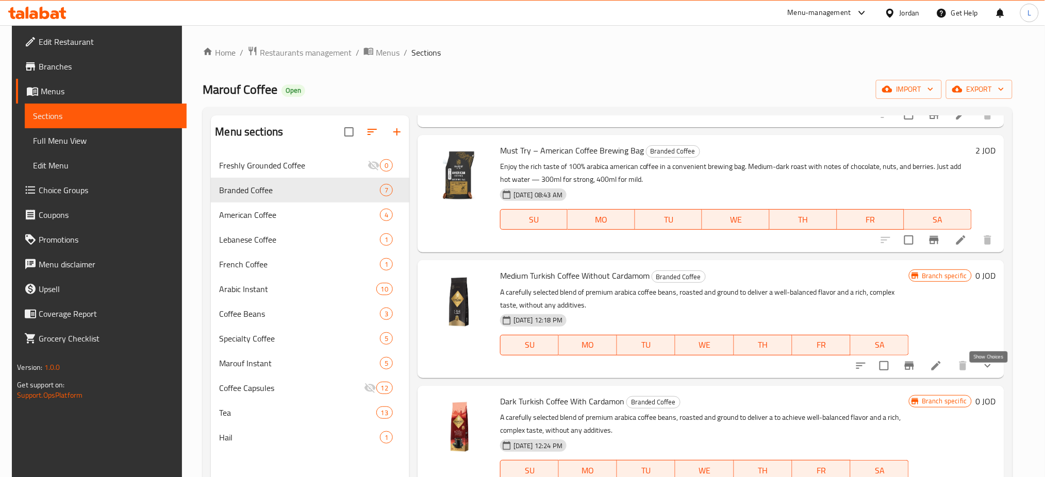
click at [987, 368] on icon "show more" at bounding box center [988, 366] width 6 height 4
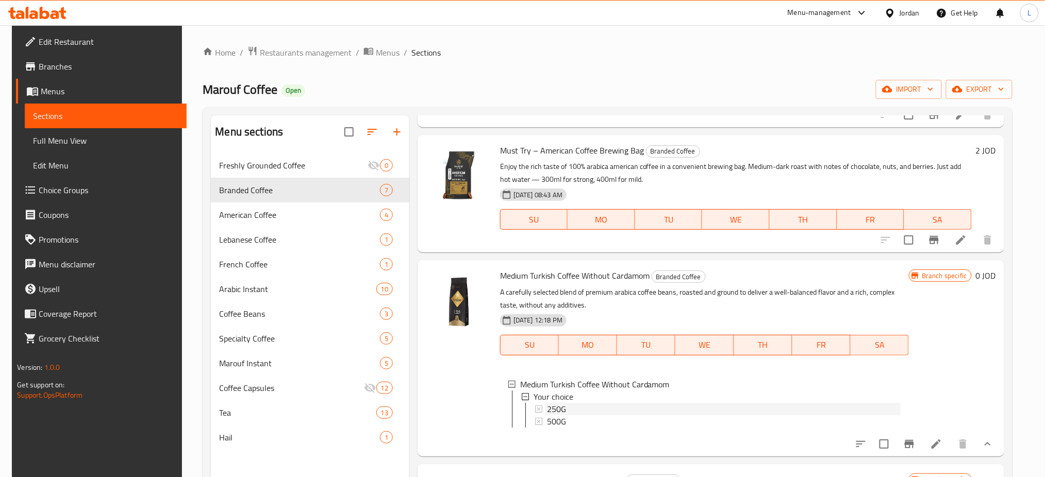
click at [553, 415] on span "250G" at bounding box center [556, 409] width 19 height 12
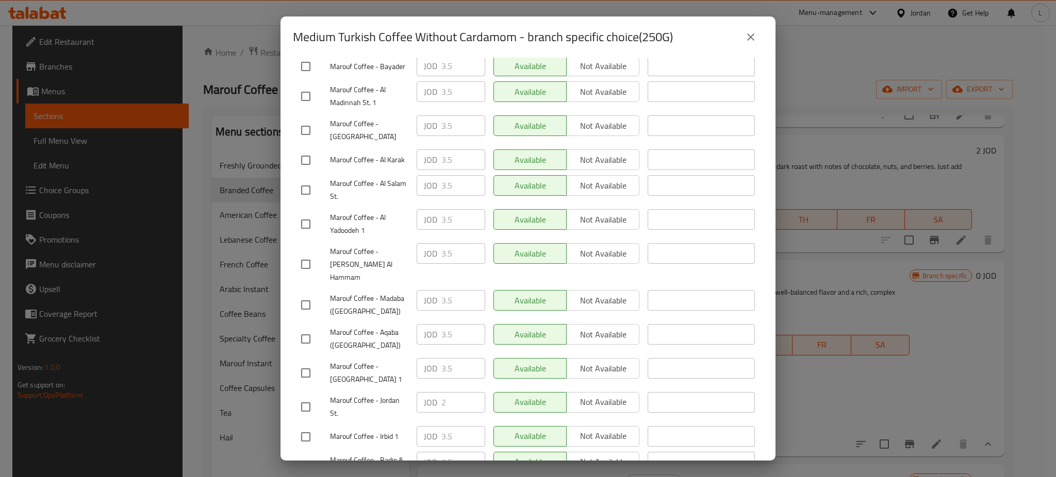
scroll to position [0, 0]
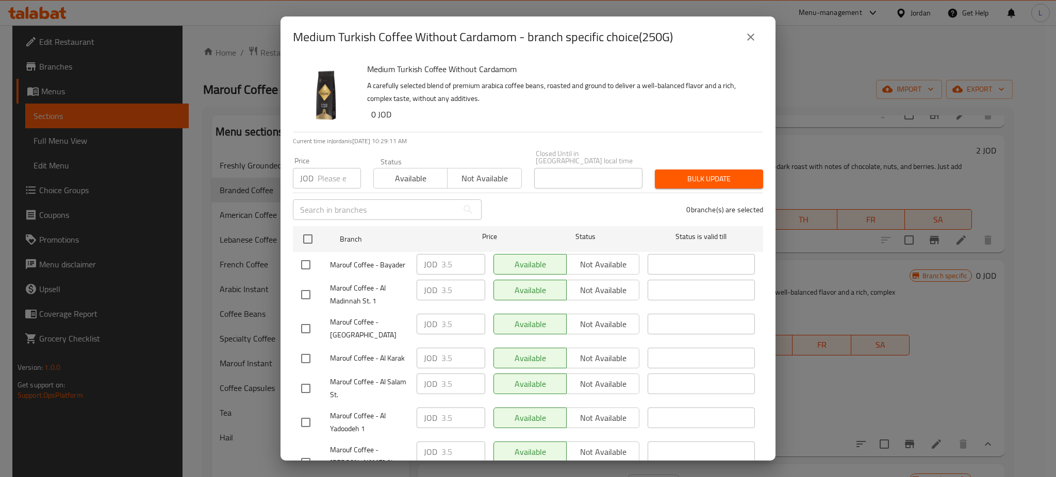
click at [330, 168] on input "number" at bounding box center [339, 178] width 43 height 21
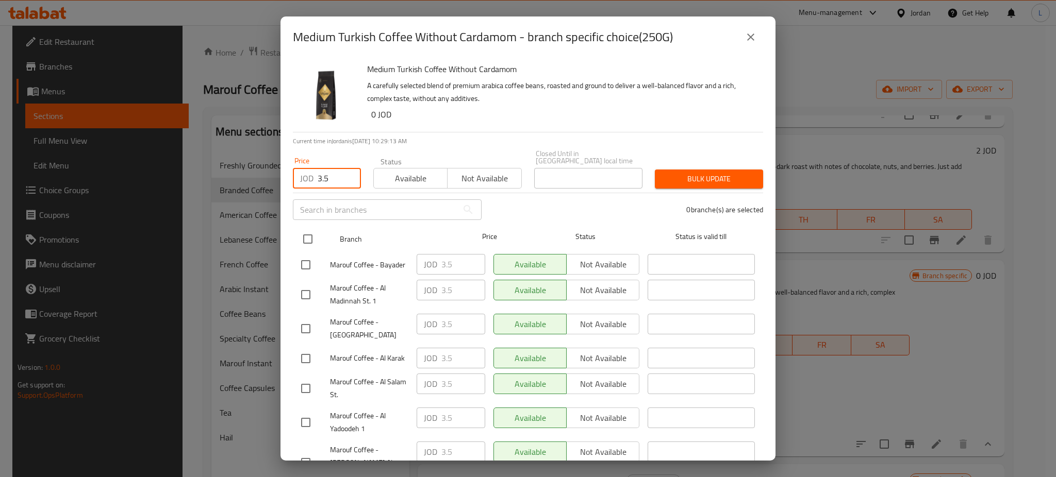
type input "3.5"
click at [306, 230] on input "checkbox" at bounding box center [308, 239] width 22 height 22
checkbox input "true"
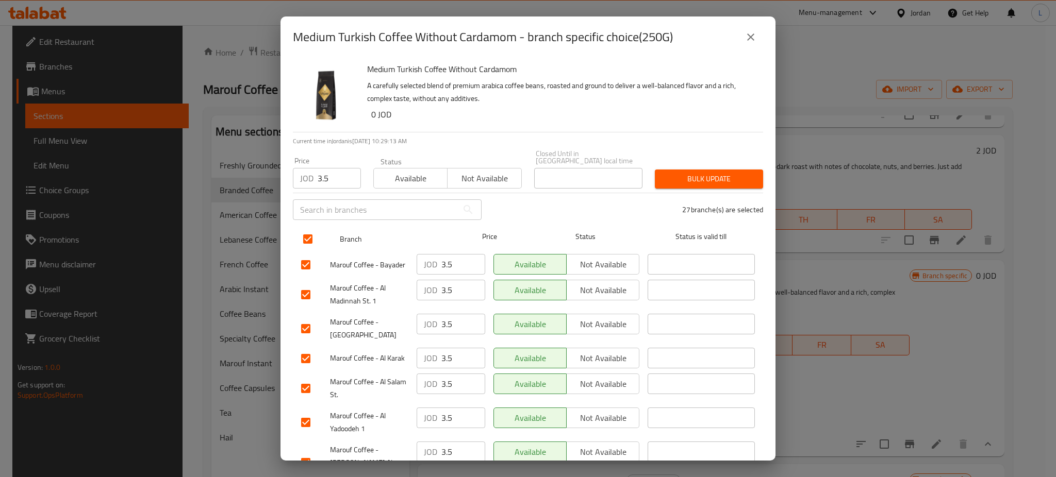
checkbox input "true"
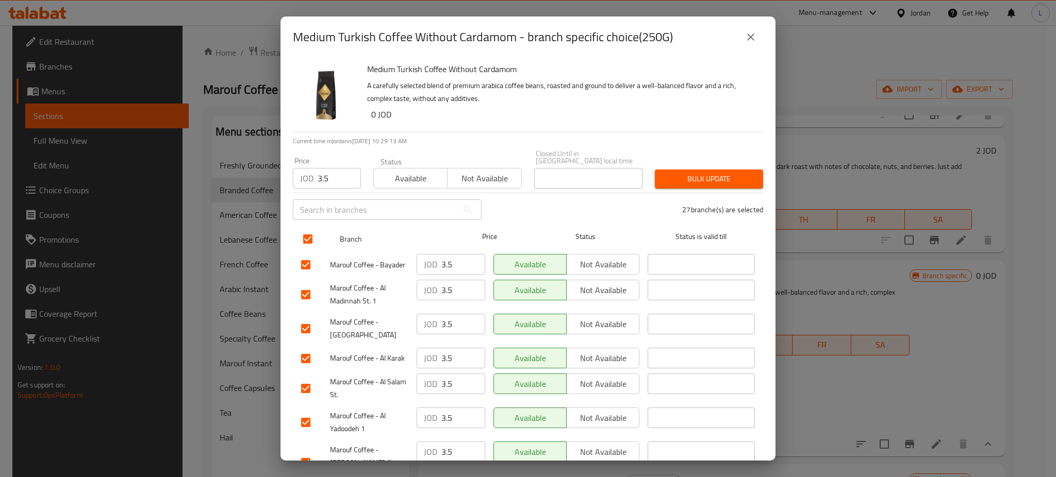
checkbox input "true"
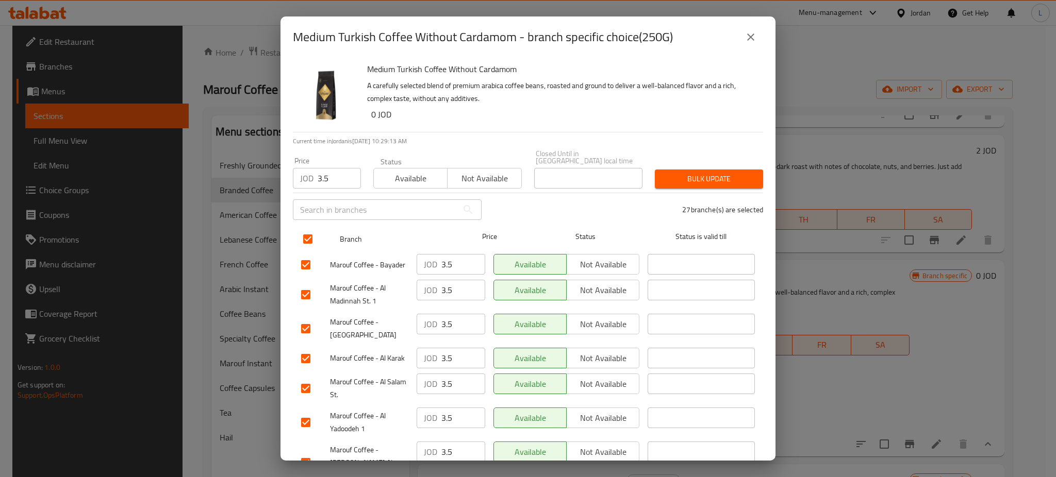
checkbox input "true"
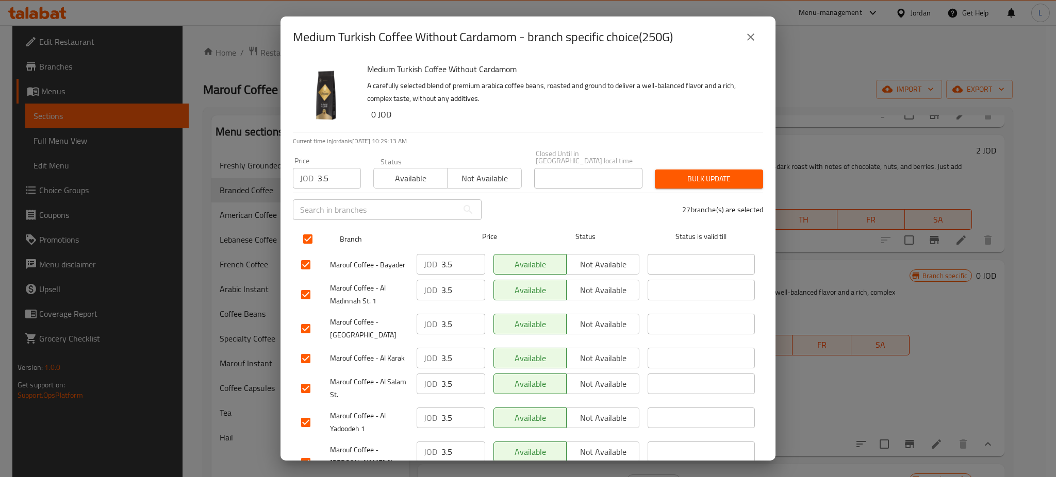
checkbox input "true"
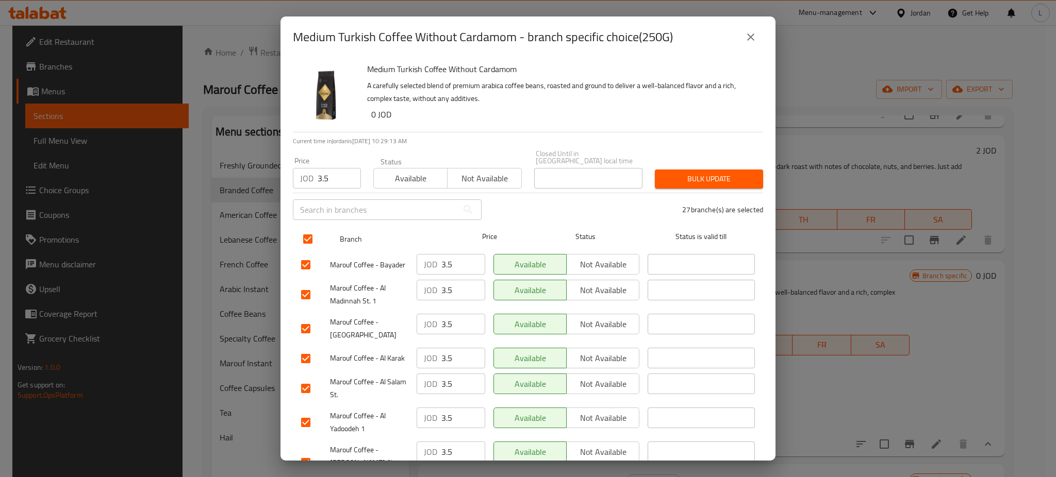
checkbox input "true"
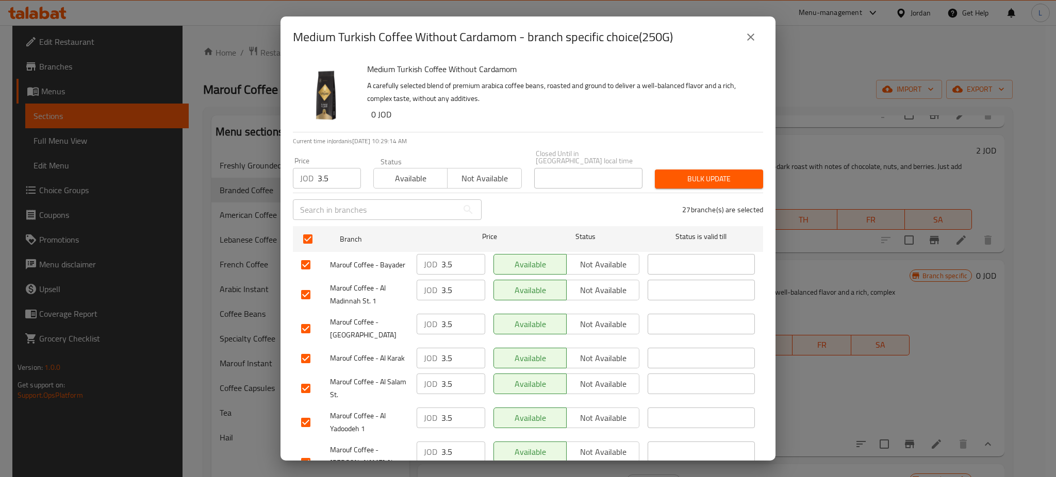
click at [397, 174] on span "Available" at bounding box center [410, 178] width 65 height 15
click at [682, 173] on span "Bulk update" at bounding box center [709, 179] width 92 height 13
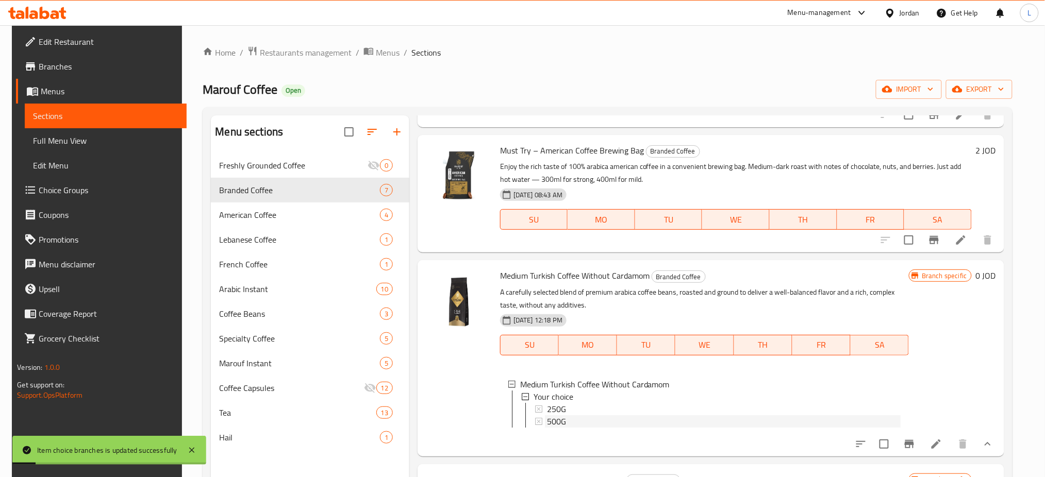
click at [553, 428] on span "500G" at bounding box center [556, 421] width 19 height 12
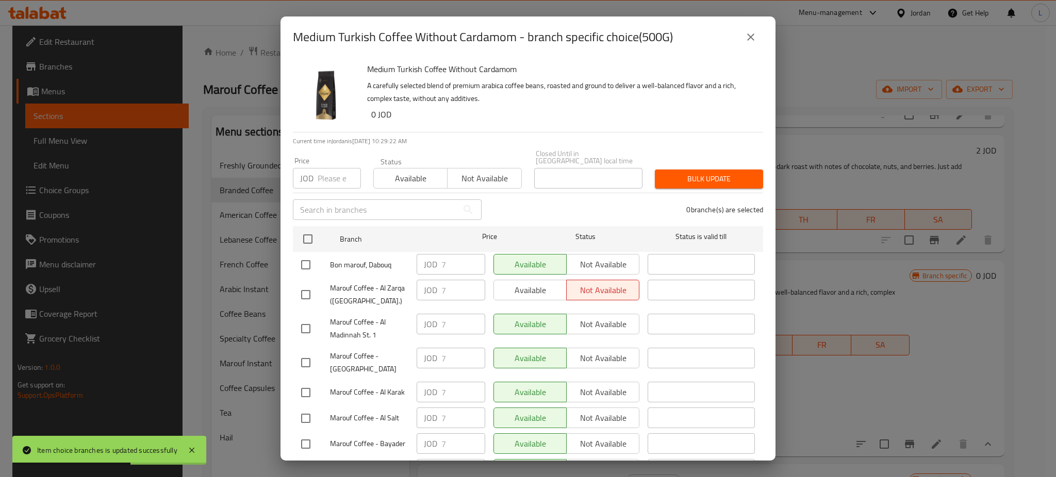
click at [324, 172] on input "number" at bounding box center [339, 178] width 43 height 21
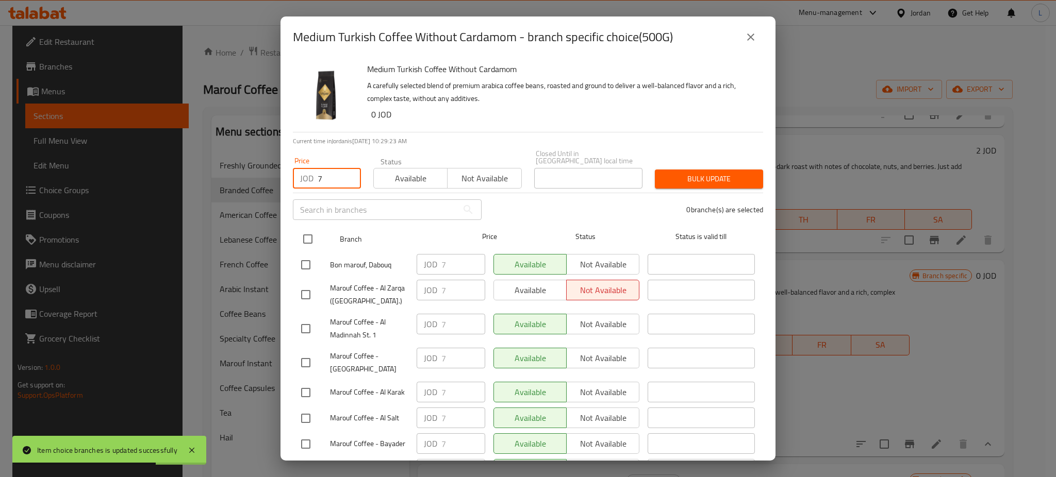
type input "7"
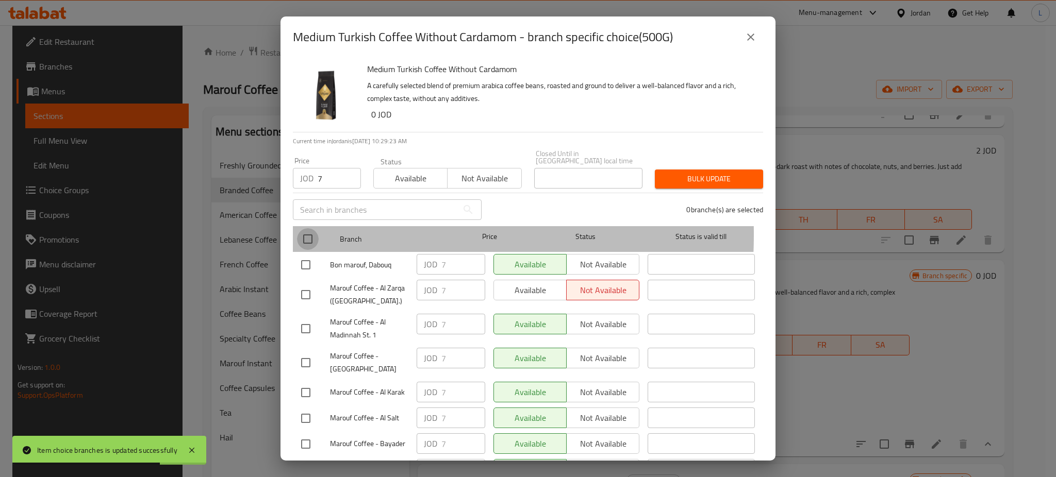
click at [304, 228] on input "checkbox" at bounding box center [308, 239] width 22 height 22
checkbox input "true"
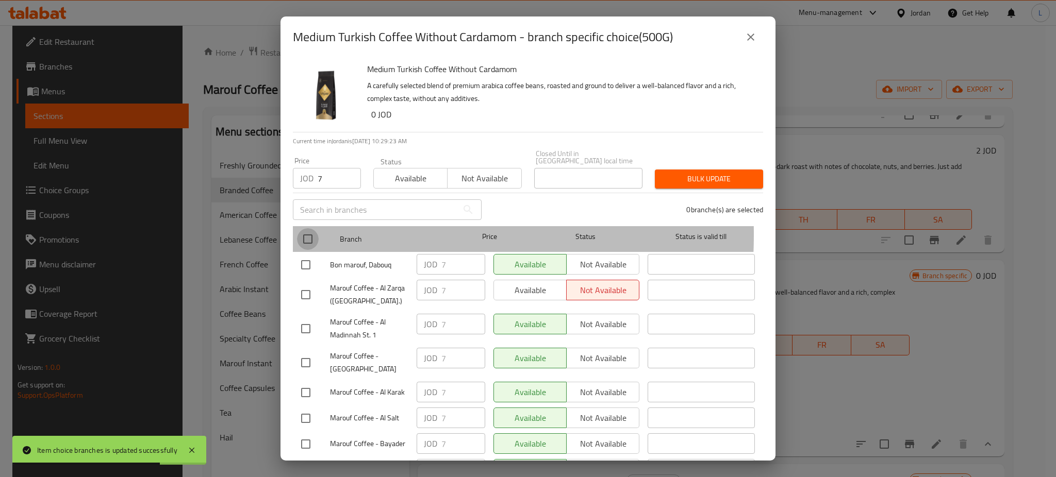
checkbox input "true"
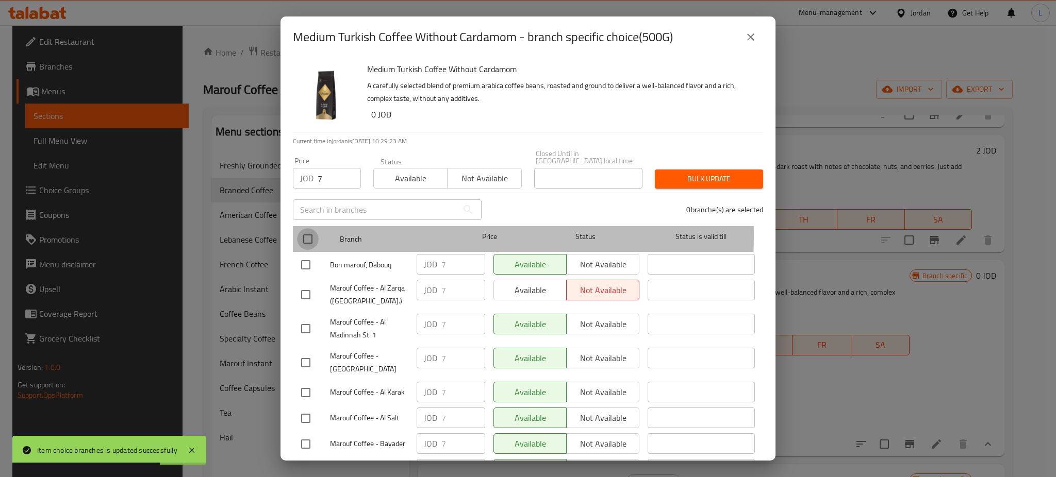
checkbox input "true"
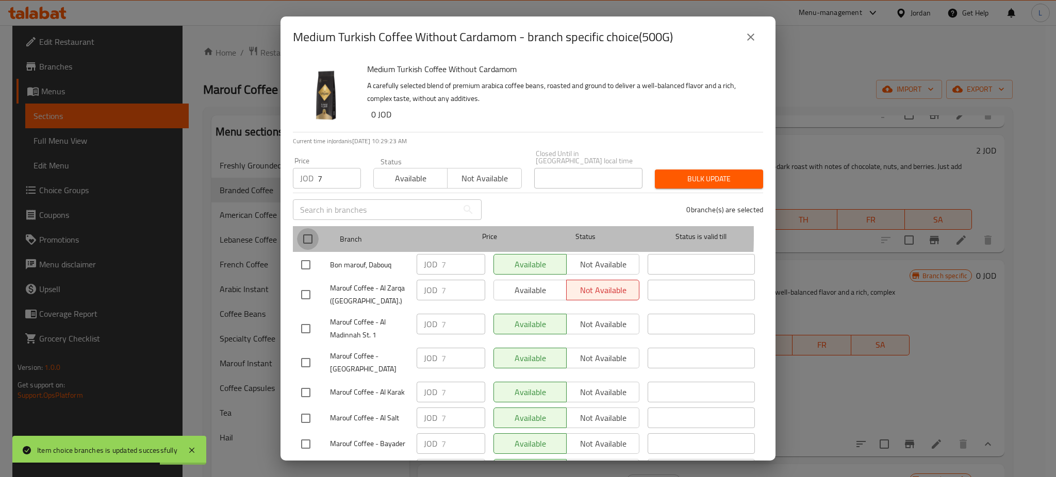
checkbox input "true"
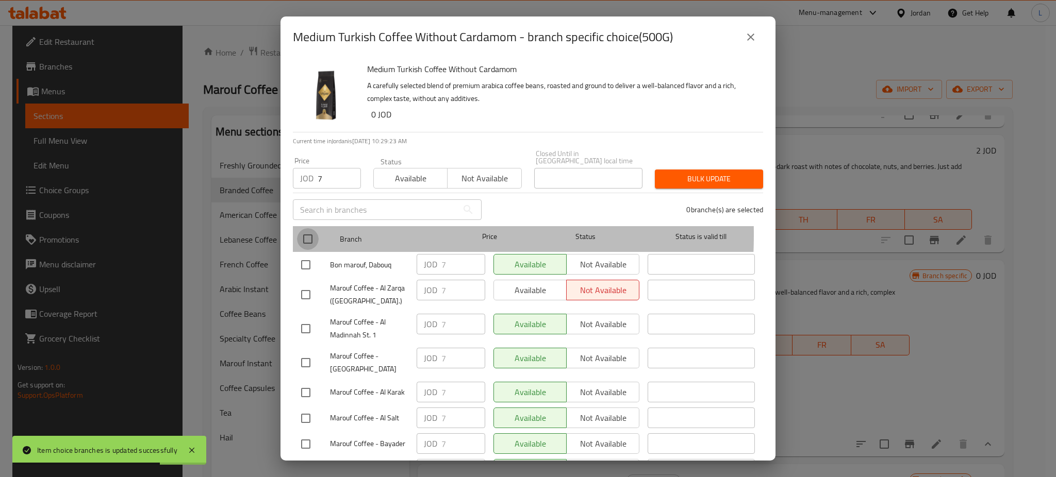
checkbox input "true"
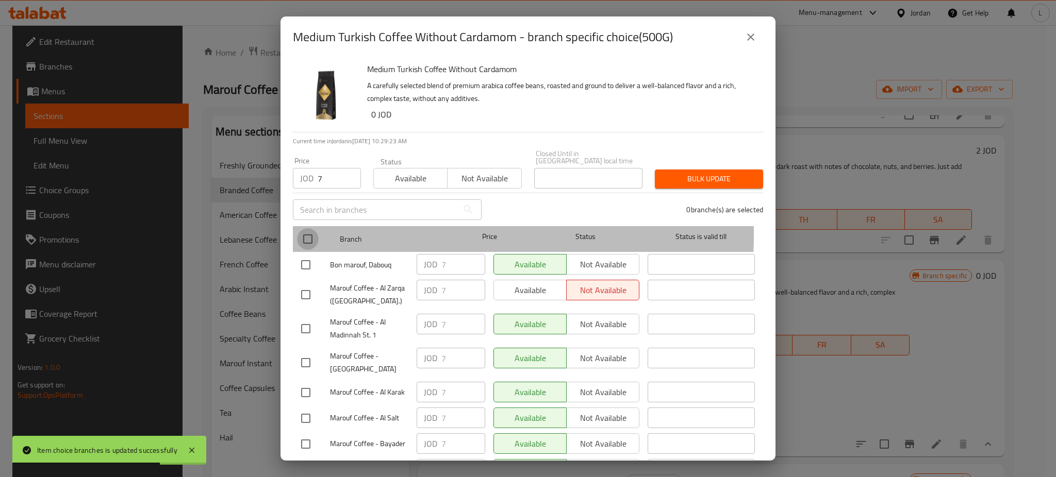
checkbox input "true"
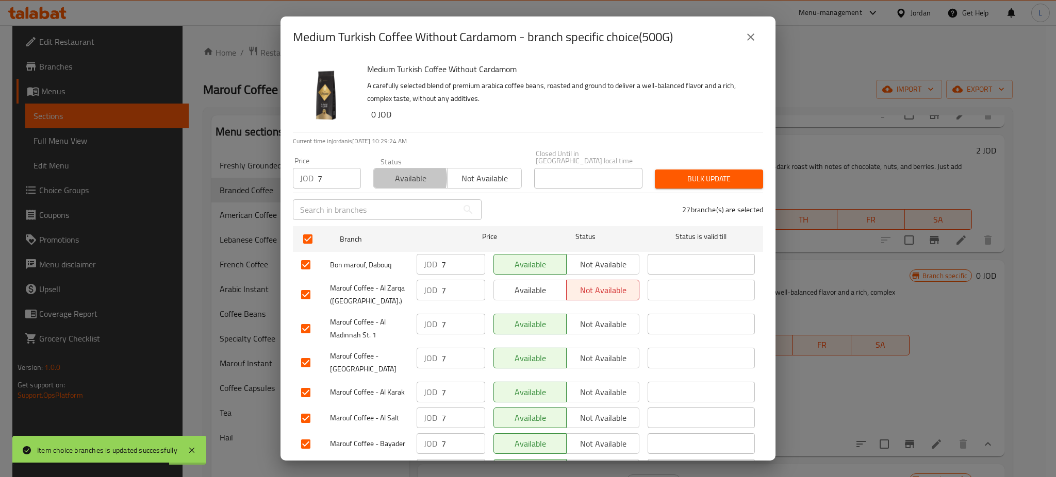
click at [403, 171] on span "Available" at bounding box center [410, 178] width 65 height 15
click at [682, 173] on span "Bulk update" at bounding box center [709, 179] width 92 height 13
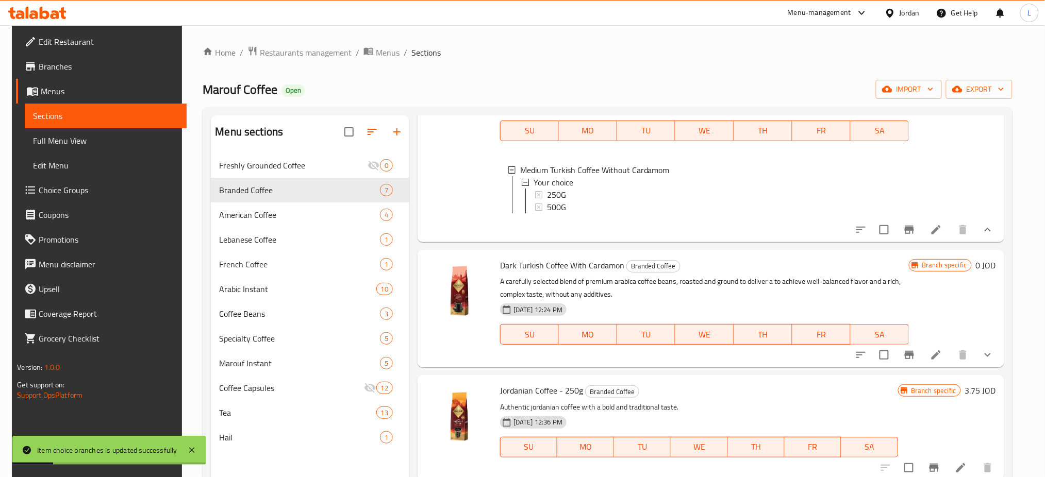
scroll to position [578, 0]
click at [987, 360] on icon "show more" at bounding box center [987, 355] width 12 height 12
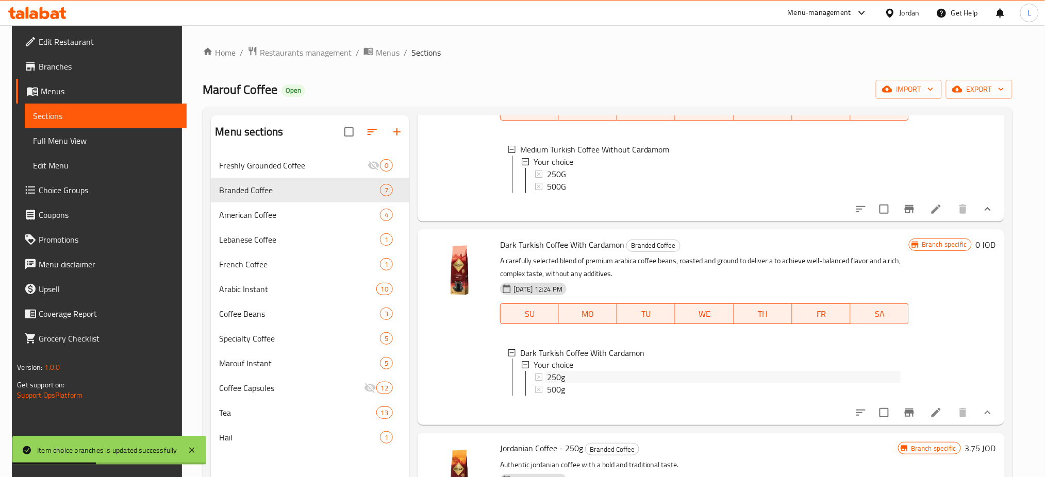
click at [570, 384] on div "250g" at bounding box center [724, 378] width 354 height 12
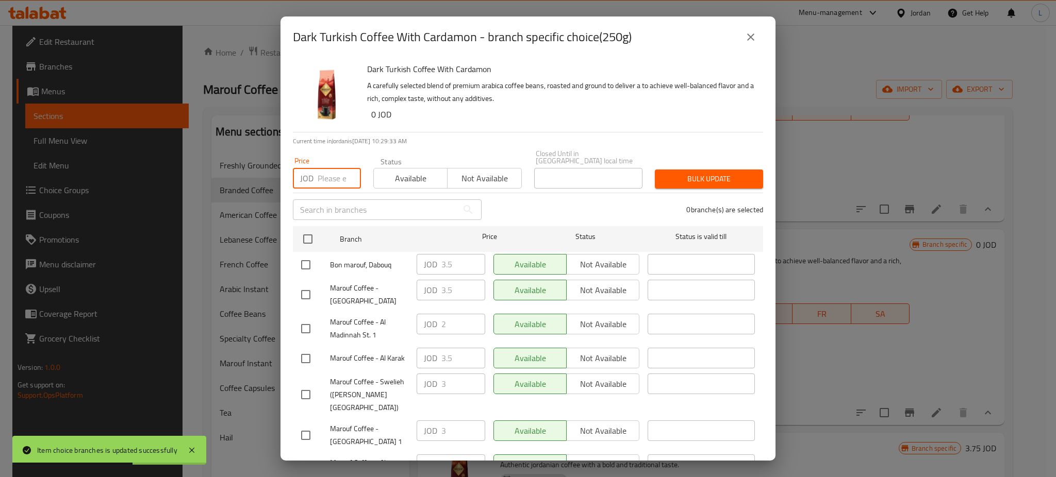
click at [322, 173] on input "number" at bounding box center [339, 178] width 43 height 21
type input "3.5"
click at [310, 234] on input "checkbox" at bounding box center [308, 239] width 22 height 22
checkbox input "true"
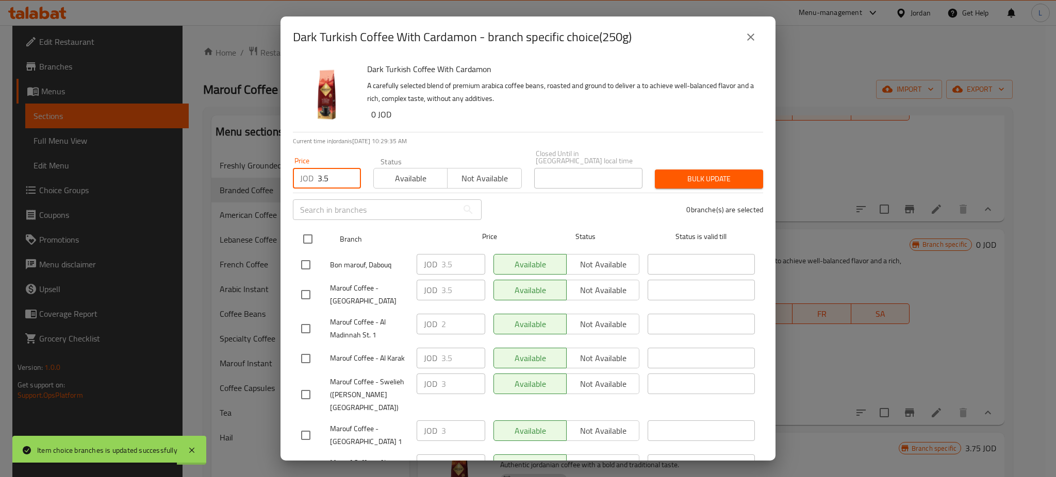
checkbox input "true"
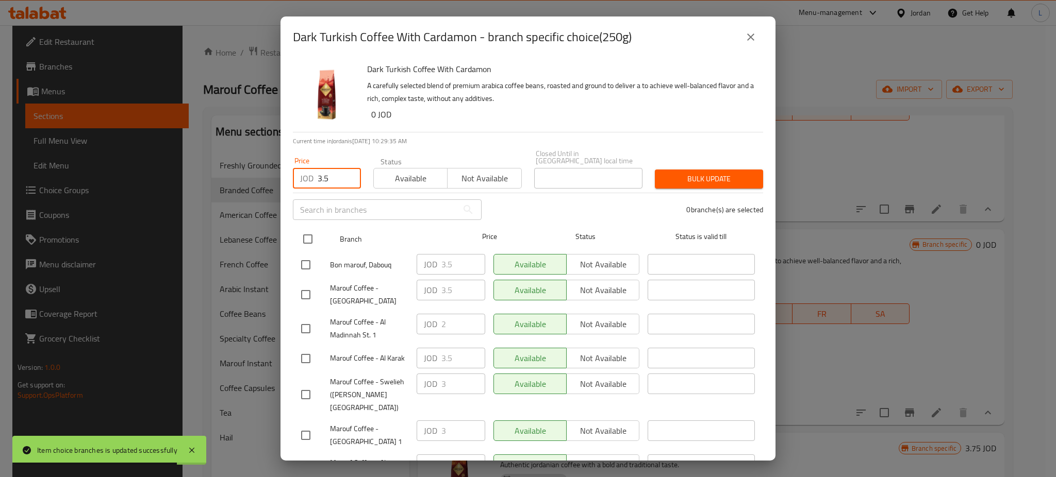
checkbox input "true"
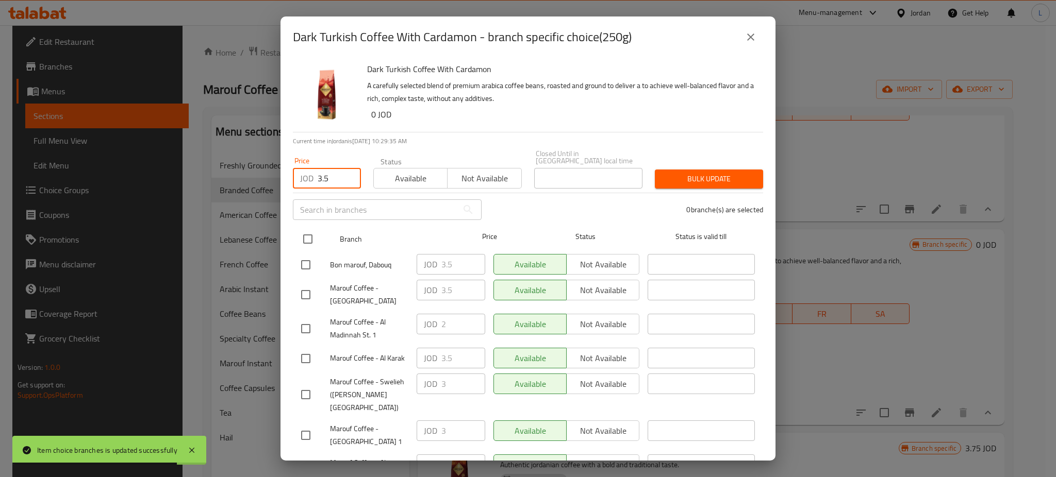
checkbox input "true"
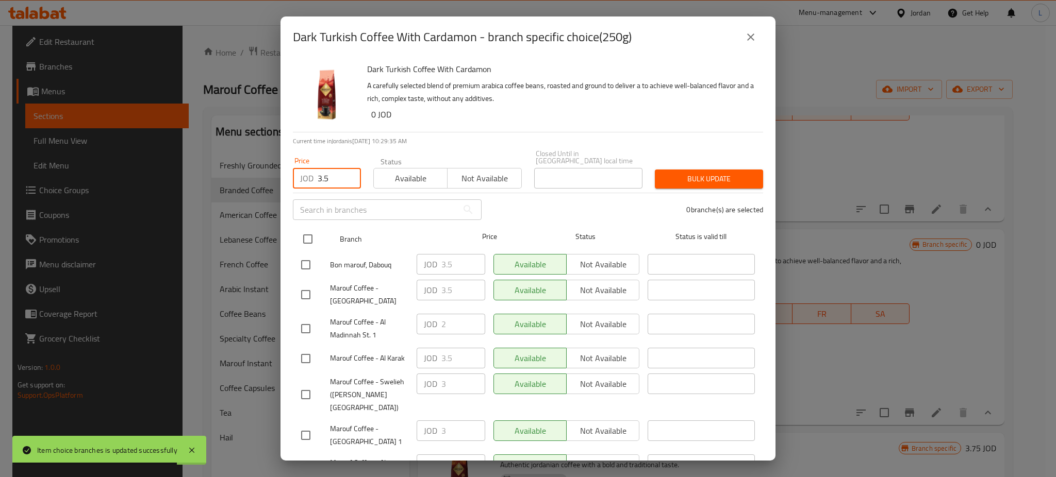
checkbox input "true"
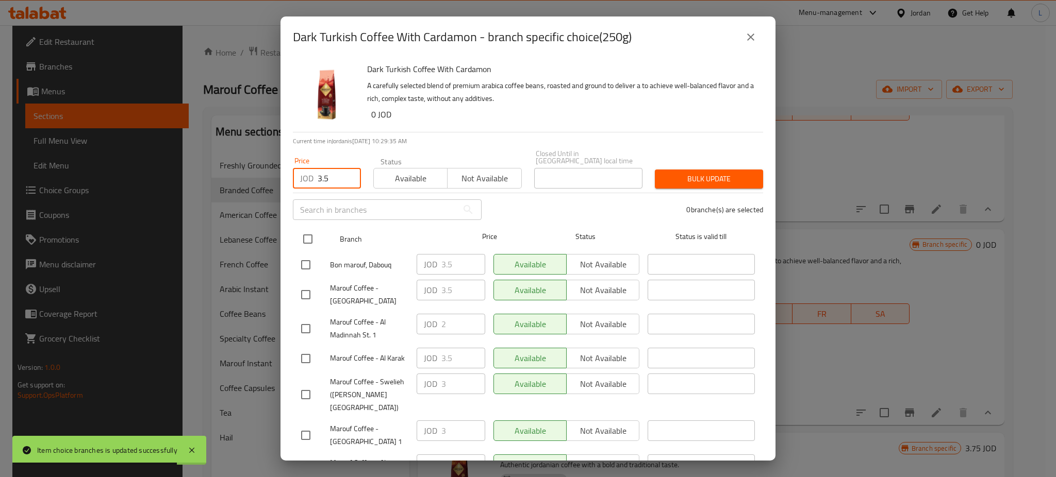
checkbox input "true"
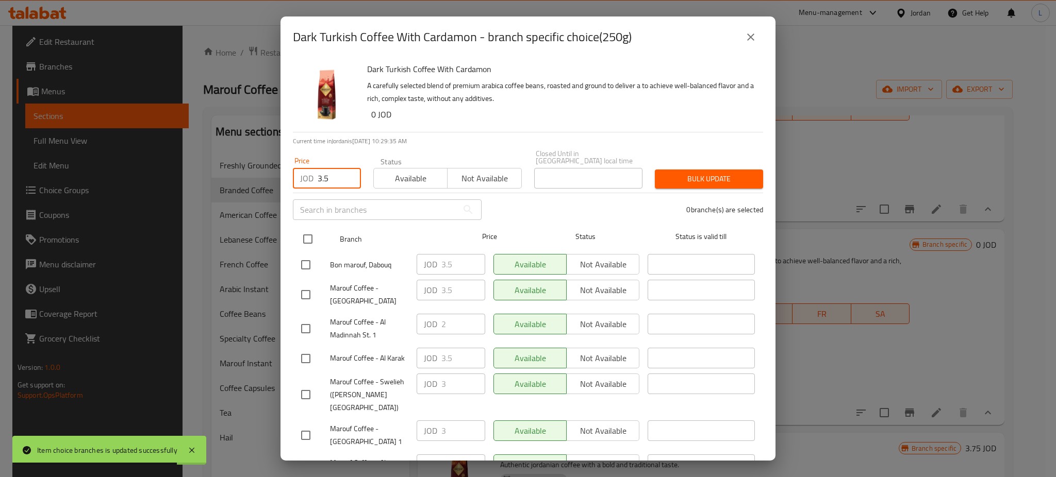
checkbox input "true"
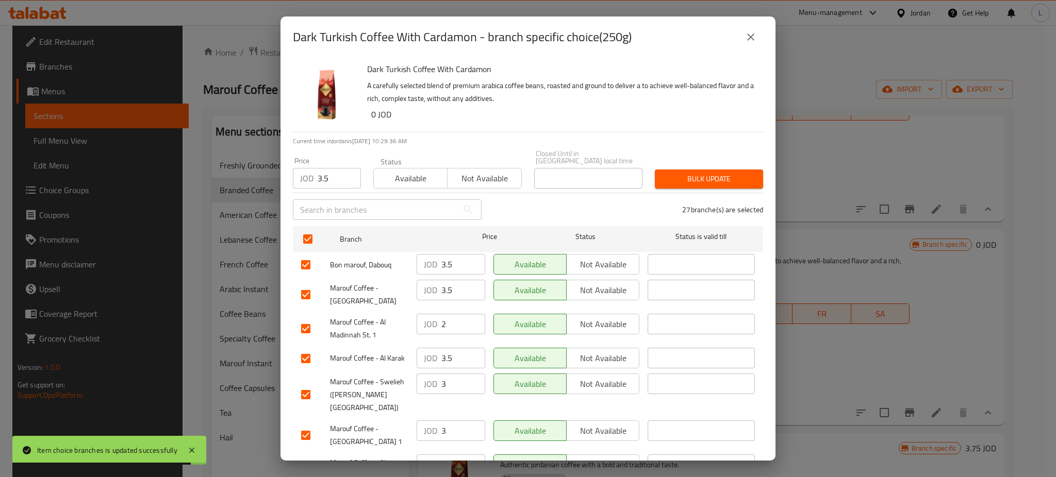
click at [401, 176] on span "Available" at bounding box center [410, 178] width 65 height 15
click at [689, 173] on span "Bulk update" at bounding box center [709, 179] width 92 height 13
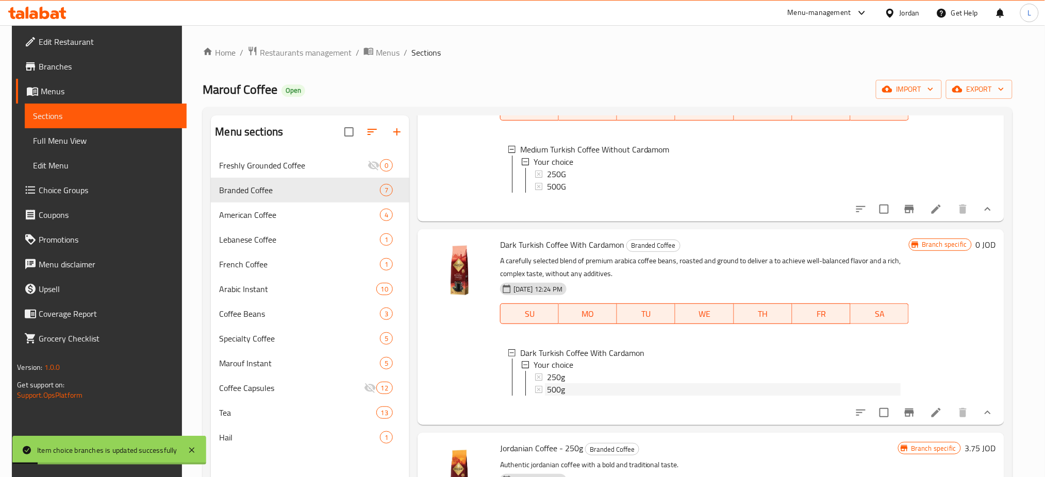
click at [564, 396] on div "500g" at bounding box center [724, 390] width 354 height 12
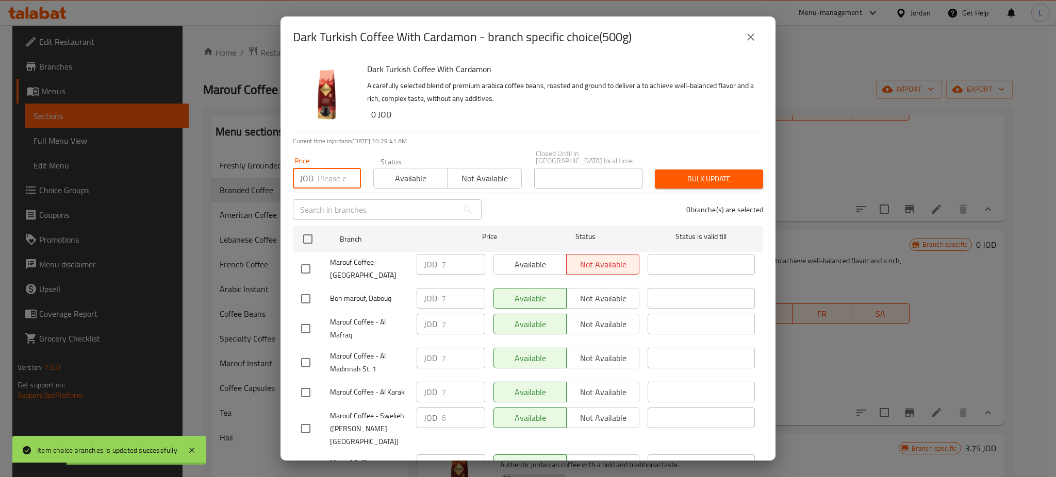
click at [330, 175] on input "number" at bounding box center [339, 178] width 43 height 21
type input "7"
click at [306, 236] on input "checkbox" at bounding box center [308, 239] width 22 height 22
checkbox input "true"
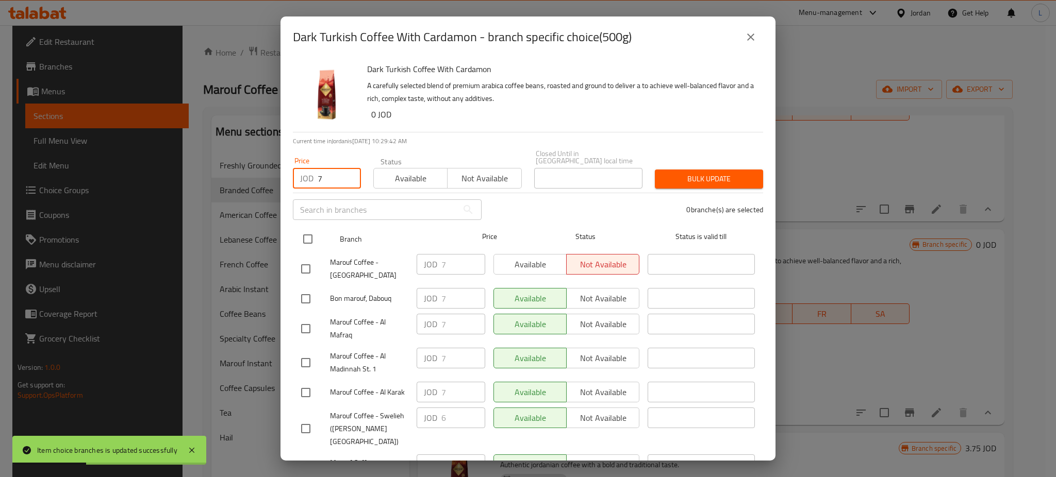
checkbox input "true"
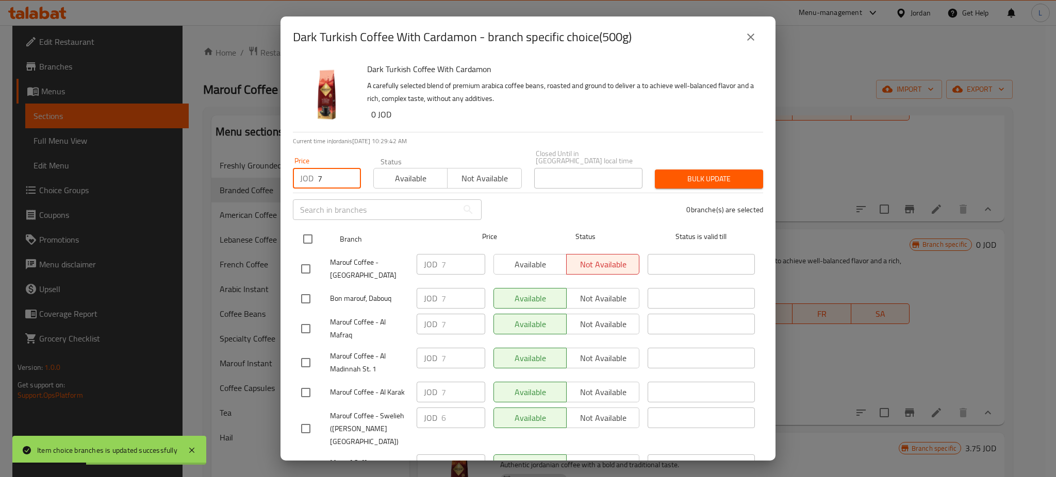
checkbox input "true"
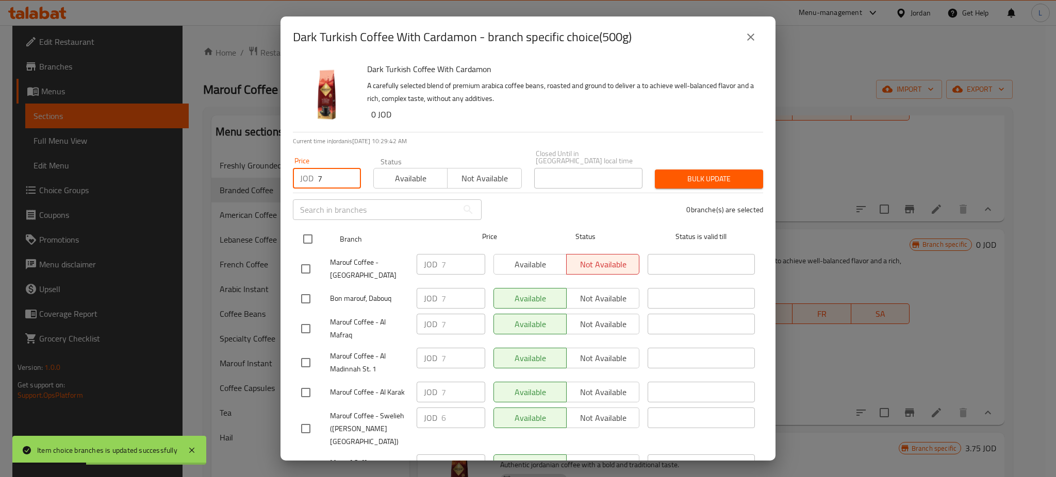
checkbox input "true"
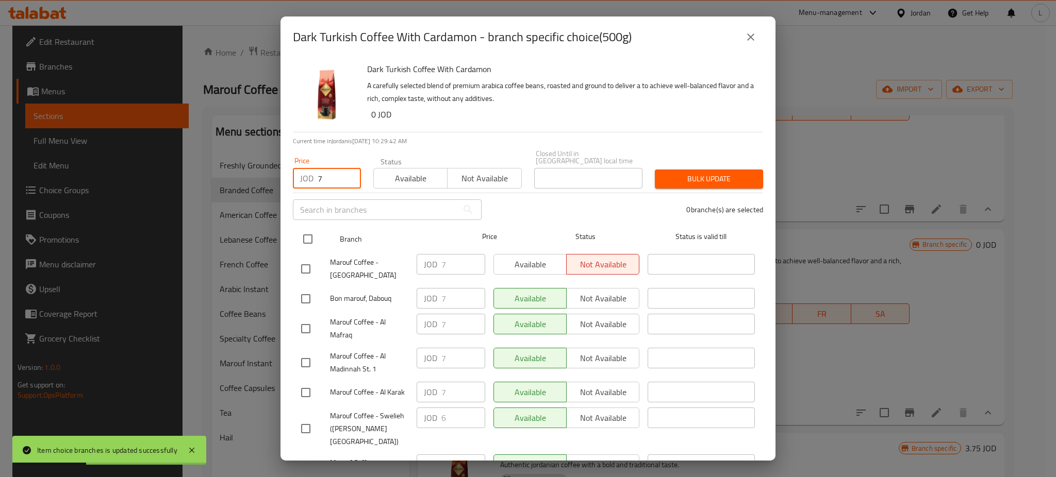
checkbox input "true"
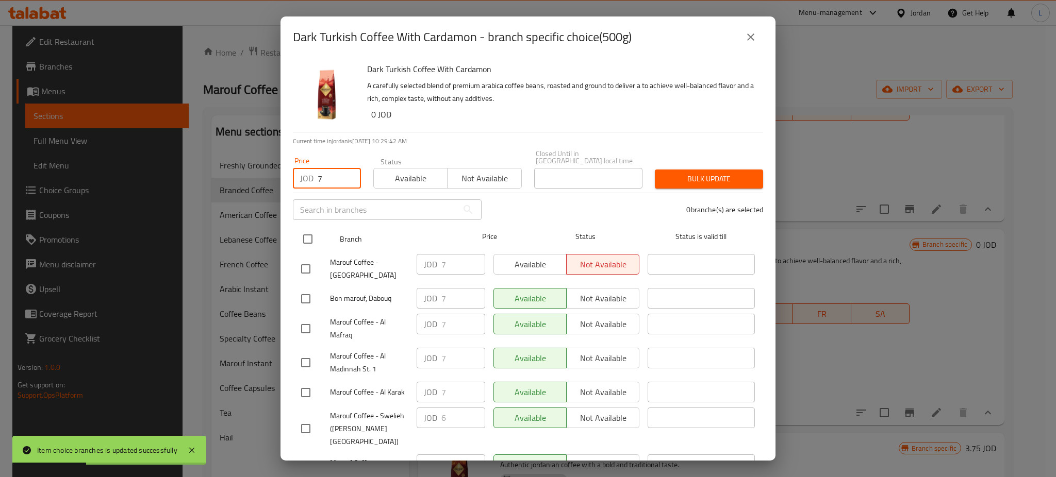
checkbox input "true"
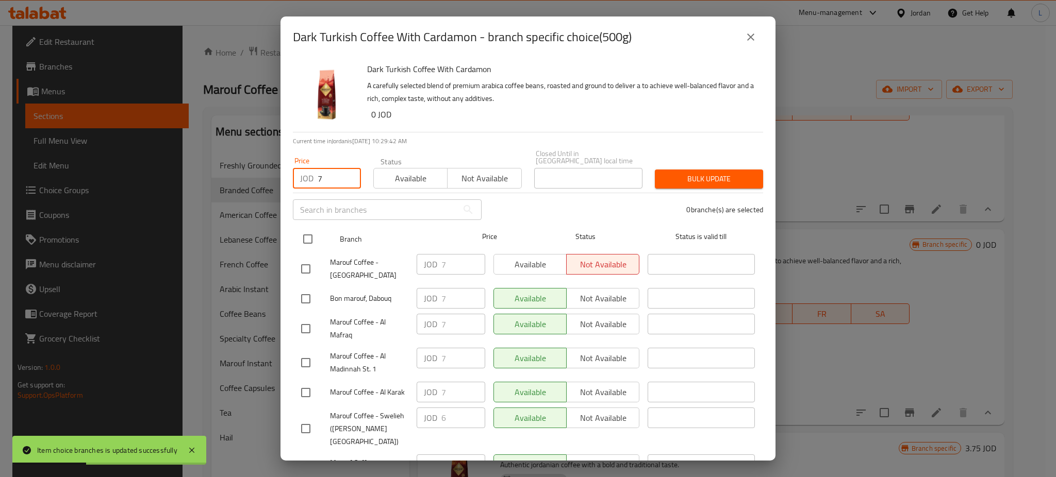
checkbox input "true"
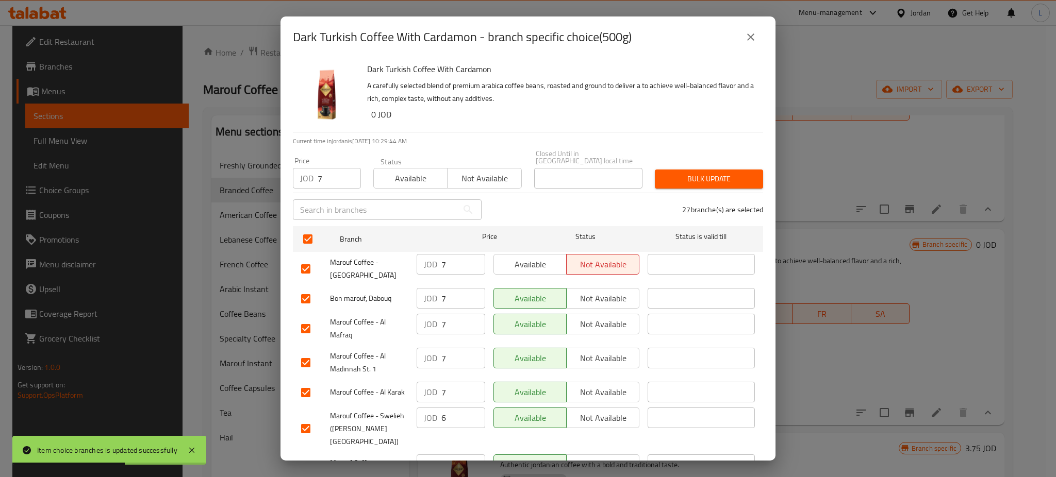
click at [386, 171] on span "Available" at bounding box center [410, 178] width 65 height 15
click at [695, 173] on span "Bulk update" at bounding box center [709, 179] width 92 height 13
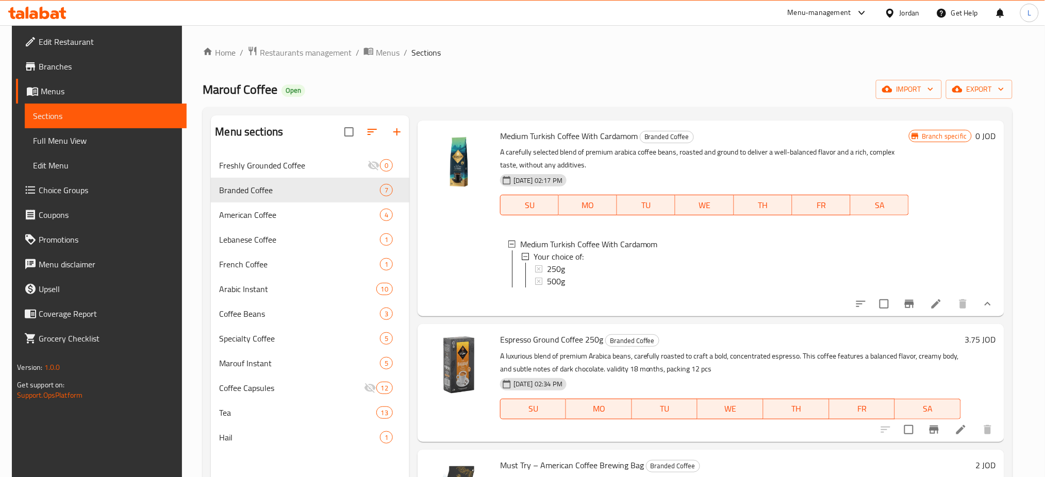
scroll to position [0, 0]
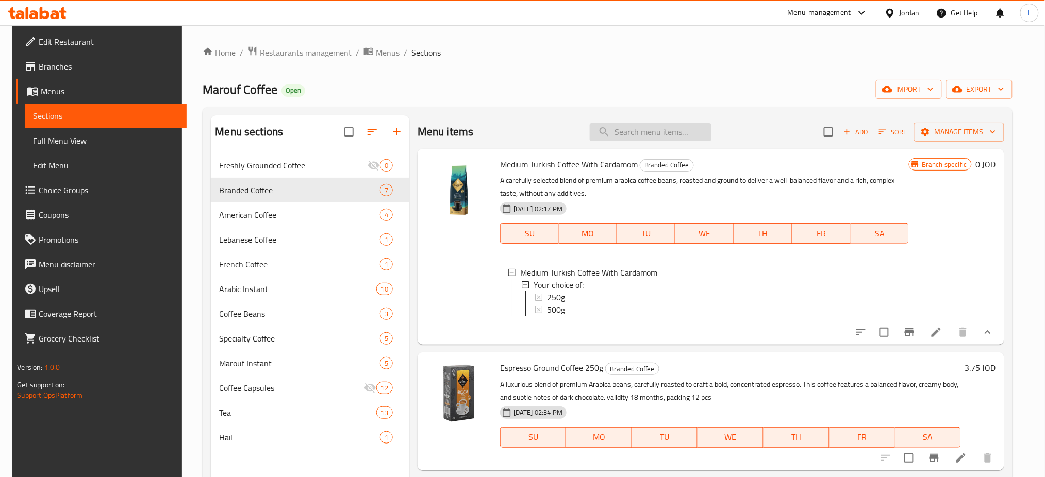
click at [681, 135] on input "search" at bounding box center [651, 132] width 122 height 18
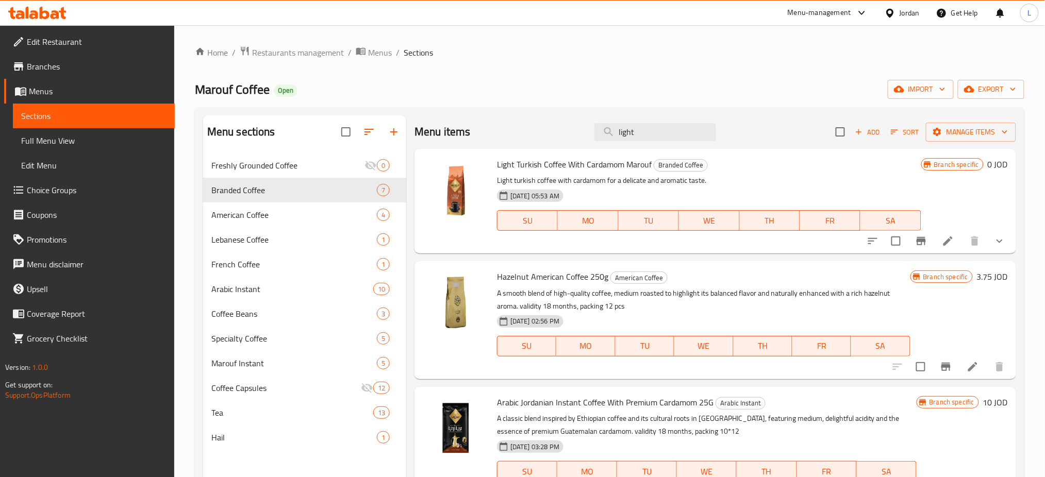
type input "light"
click at [990, 234] on button "show more" at bounding box center [999, 241] width 25 height 25
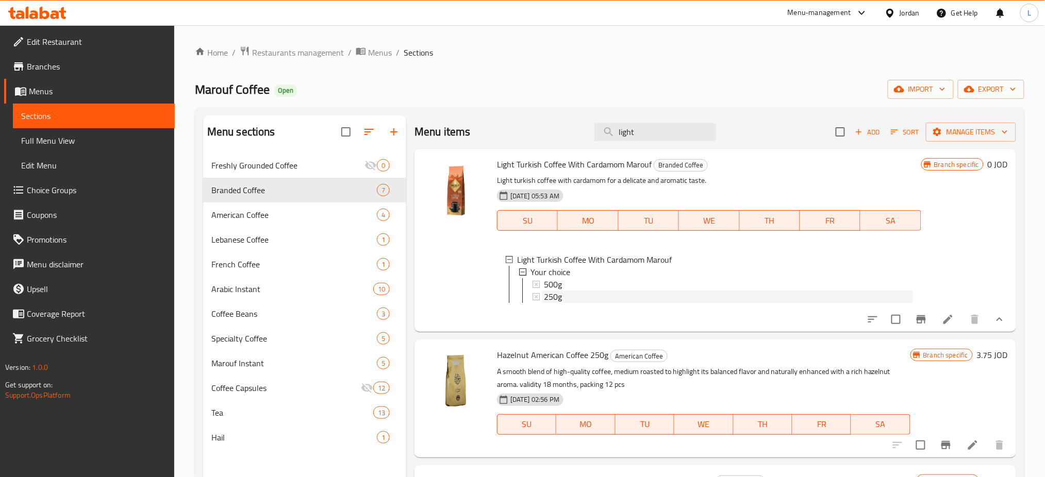
click at [657, 297] on div "250g" at bounding box center [728, 297] width 369 height 12
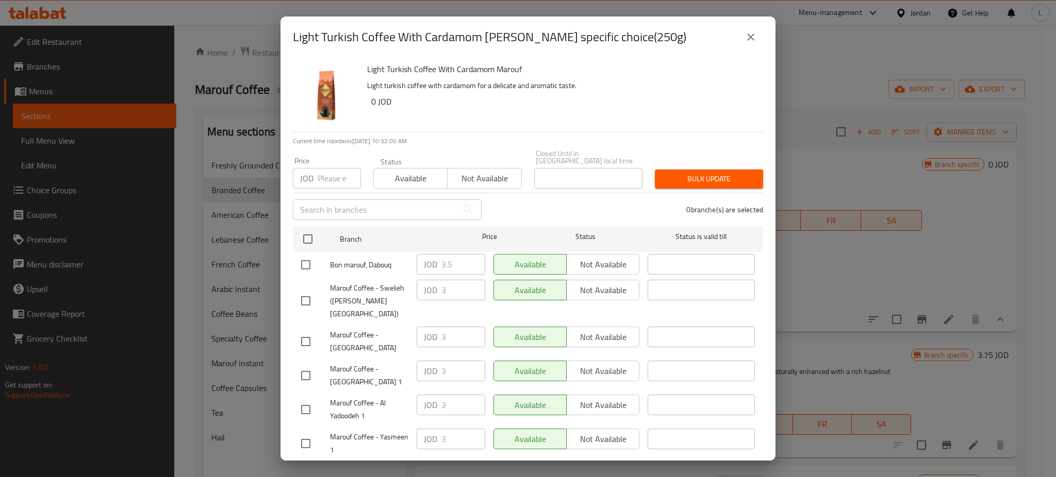
click at [330, 174] on input "number" at bounding box center [339, 178] width 43 height 21
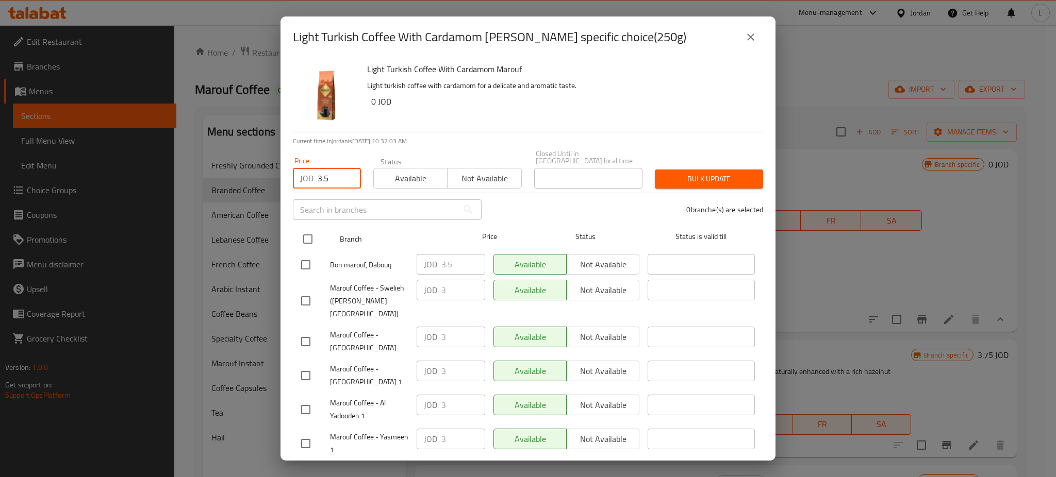
type input "3.5"
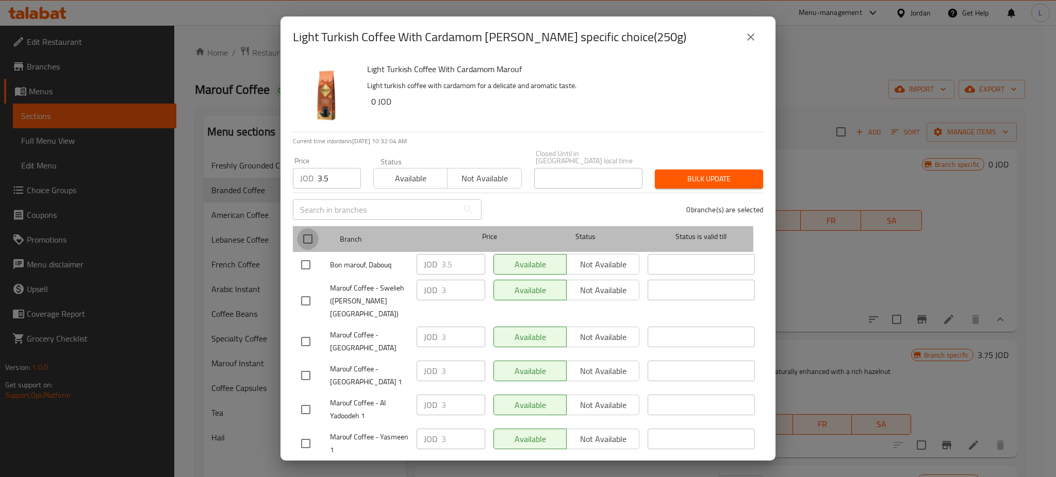
click at [303, 231] on input "checkbox" at bounding box center [308, 239] width 22 height 22
checkbox input "true"
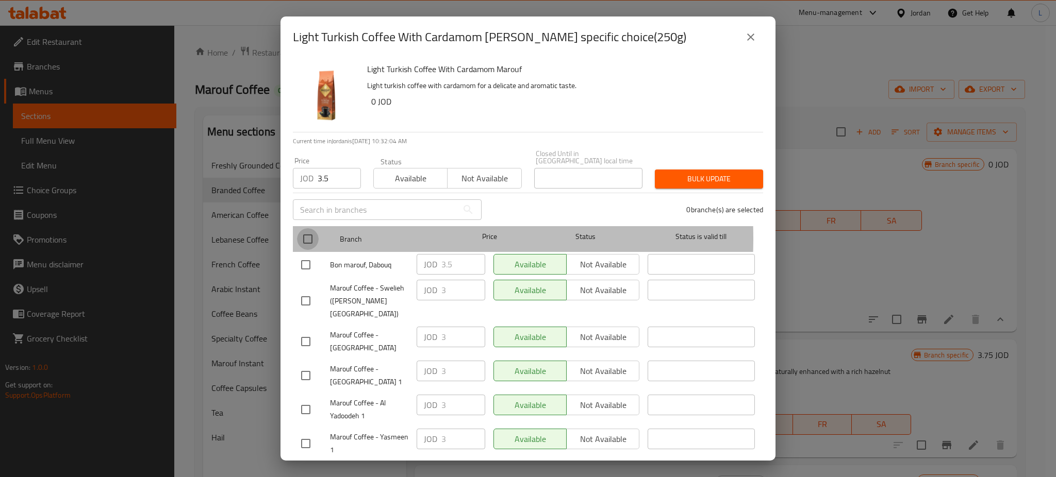
checkbox input "true"
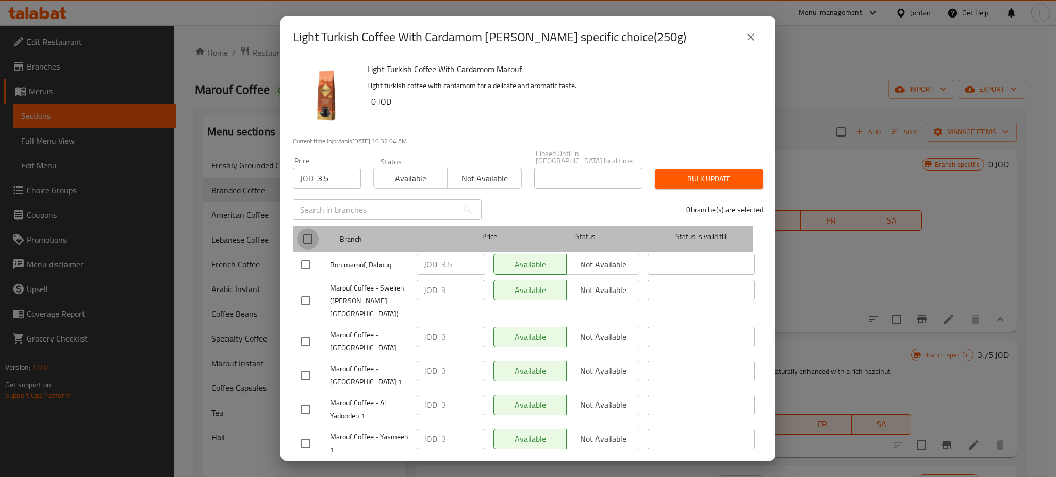
checkbox input "true"
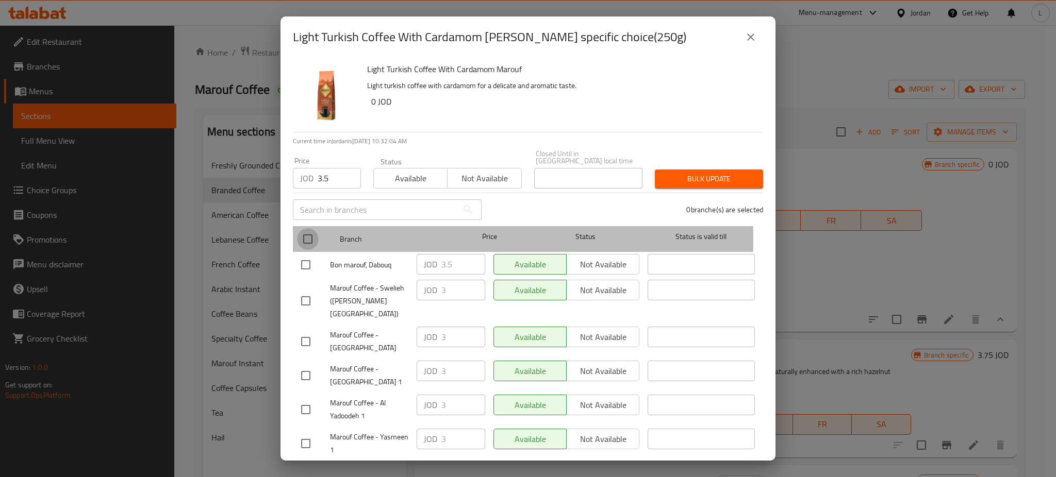
checkbox input "true"
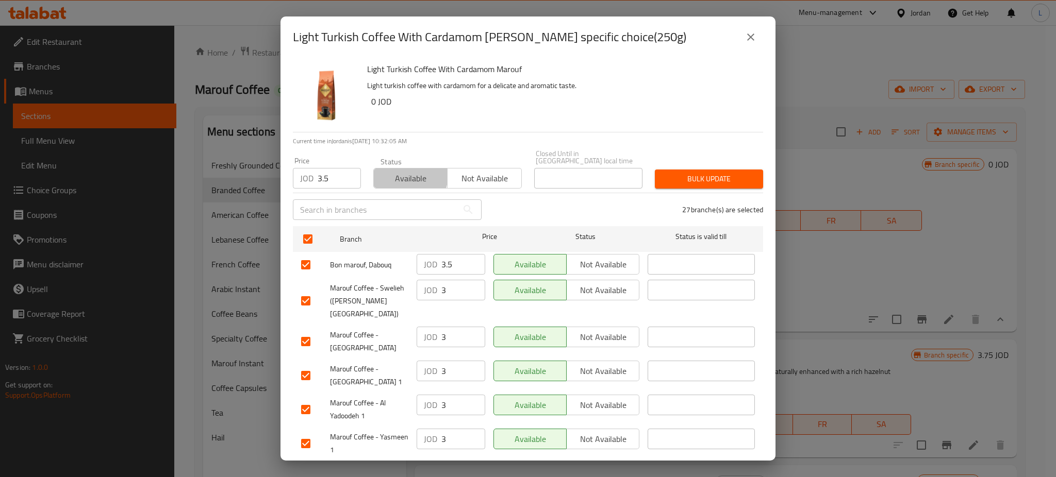
click at [402, 171] on span "Available" at bounding box center [410, 178] width 65 height 15
click at [701, 176] on span "Bulk update" at bounding box center [709, 179] width 92 height 13
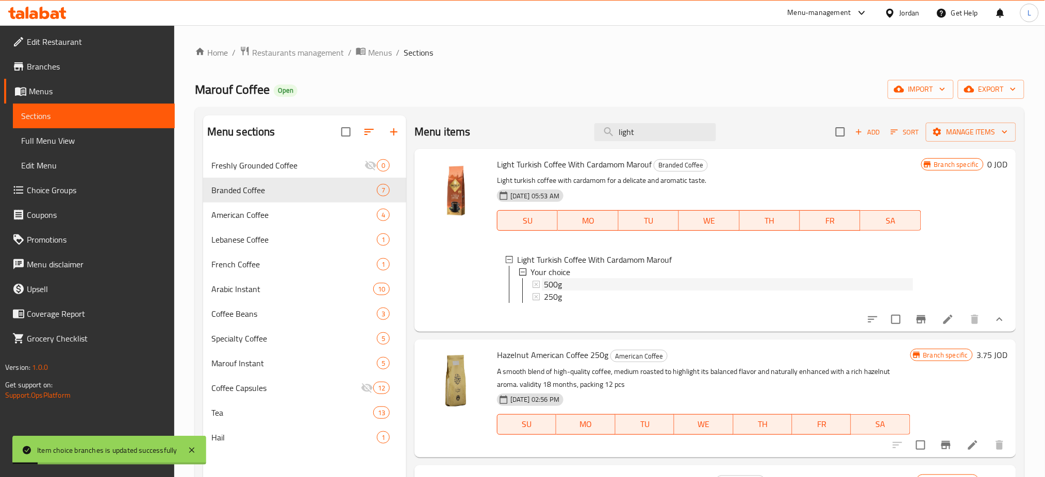
click at [654, 279] on div "500g" at bounding box center [728, 284] width 369 height 12
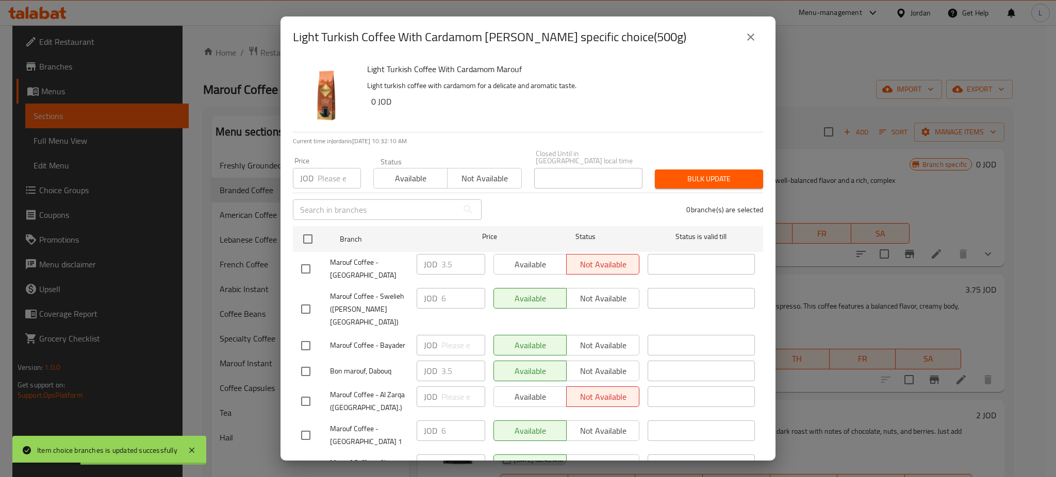
click at [319, 170] on input "number" at bounding box center [339, 178] width 43 height 21
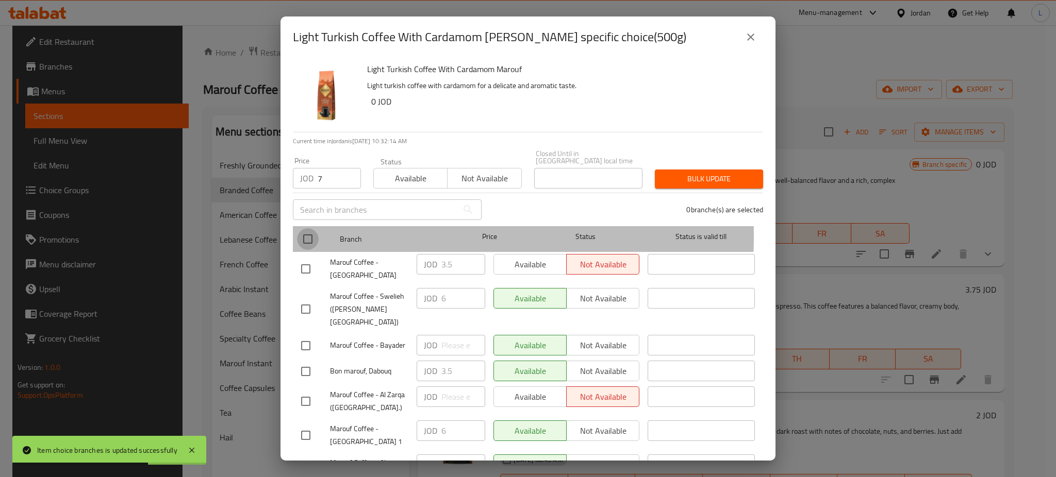
click at [303, 229] on input "checkbox" at bounding box center [308, 239] width 22 height 22
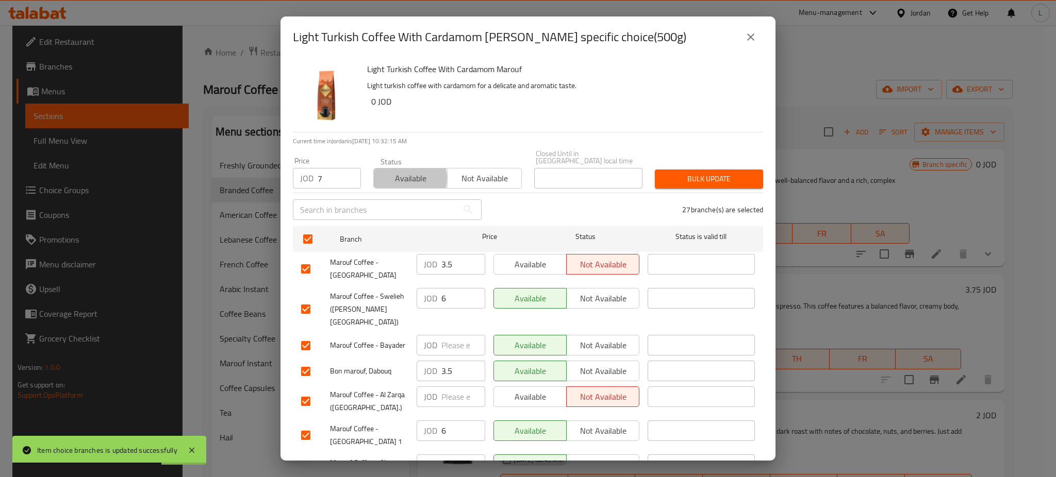
click at [395, 171] on span "Available" at bounding box center [410, 178] width 65 height 15
click at [663, 173] on span "Bulk update" at bounding box center [709, 179] width 92 height 13
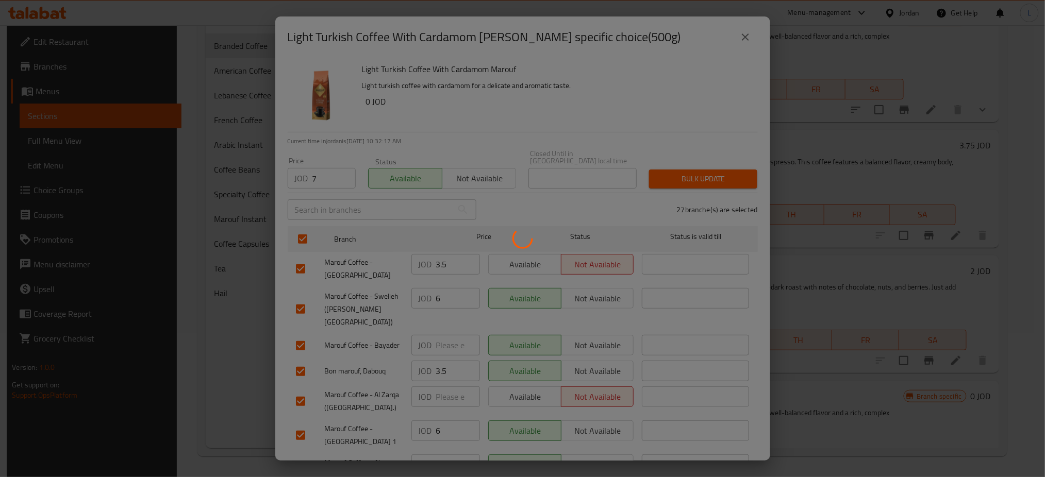
scroll to position [489, 0]
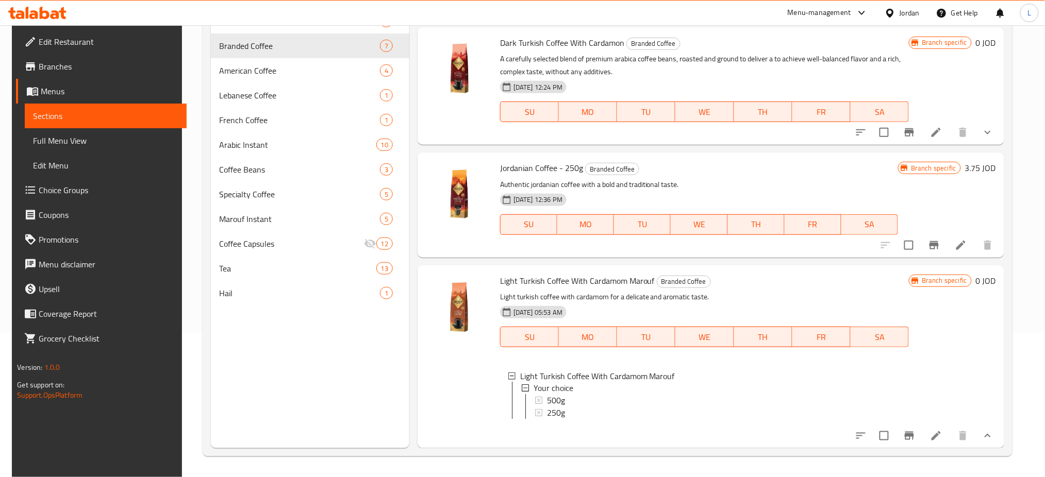
click at [829, 12] on div "Menu-management" at bounding box center [819, 13] width 63 height 12
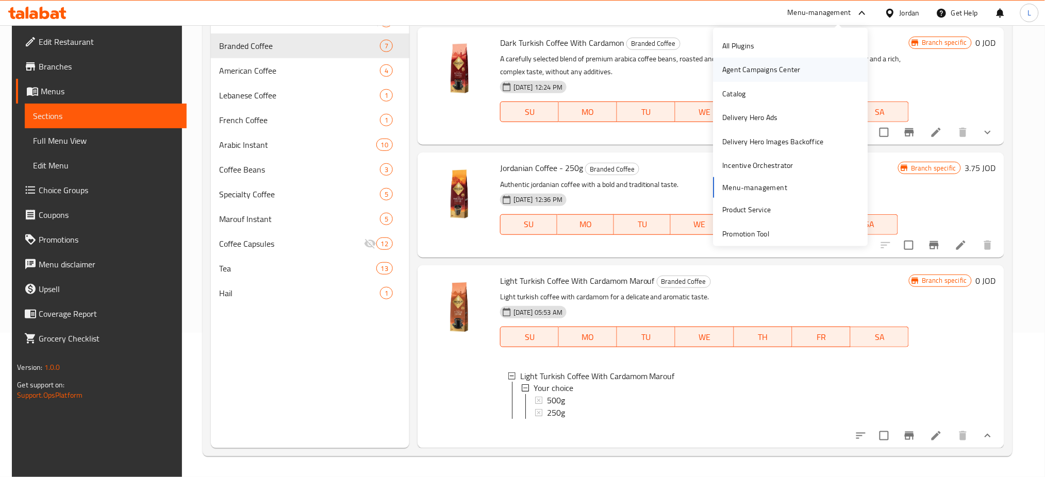
click at [753, 73] on div "Agent Campaigns Center" at bounding box center [762, 69] width 78 height 11
